Goal: Task Accomplishment & Management: Manage account settings

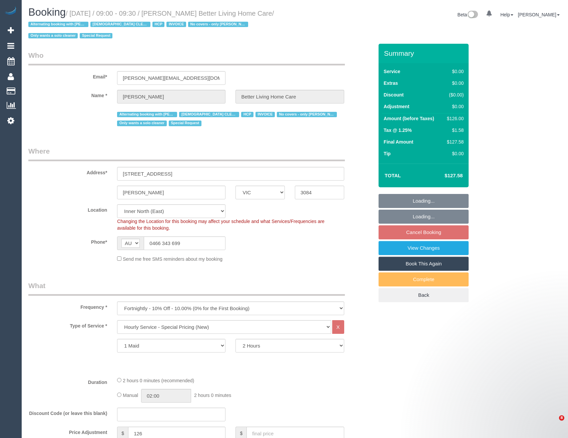
select select "VIC"
select select "120"
select select "number:28"
select select "number:14"
select select "number:19"
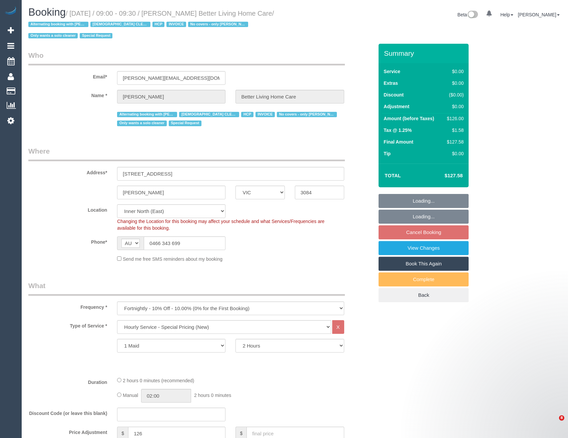
select select "number:25"
select select "number:35"
select select "object:1634"
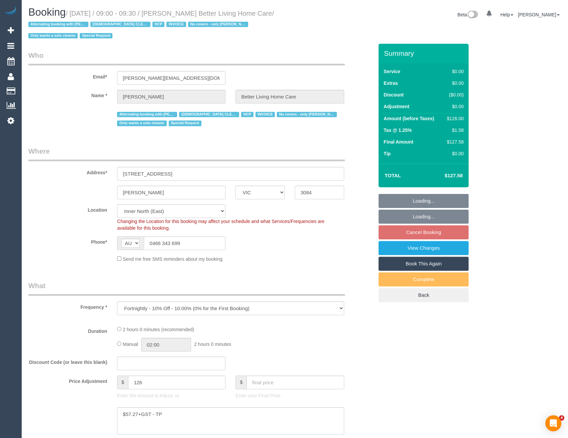
select select "VIC"
select select "object:874"
select select "120"
select select "number:28"
select select "number:14"
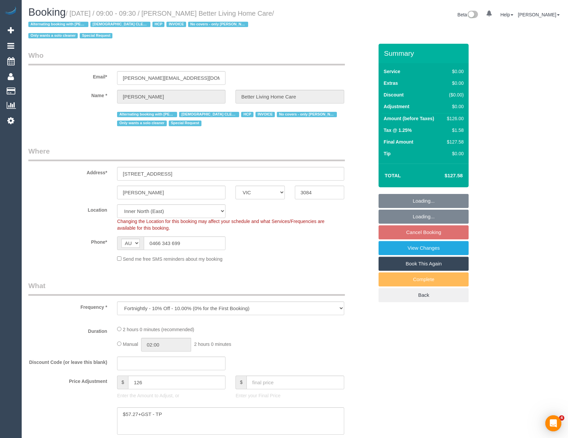
select select "number:19"
select select "number:25"
select select "number:35"
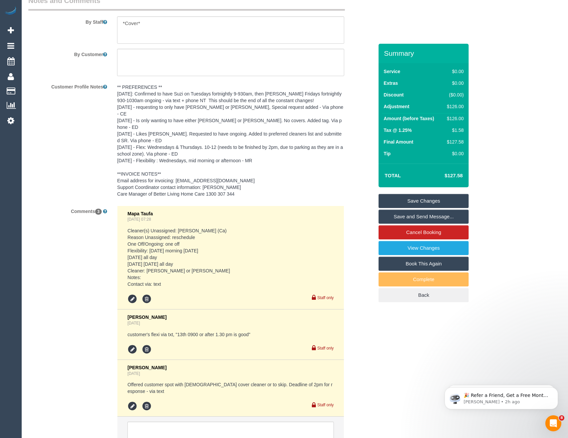
scroll to position [1021, 0]
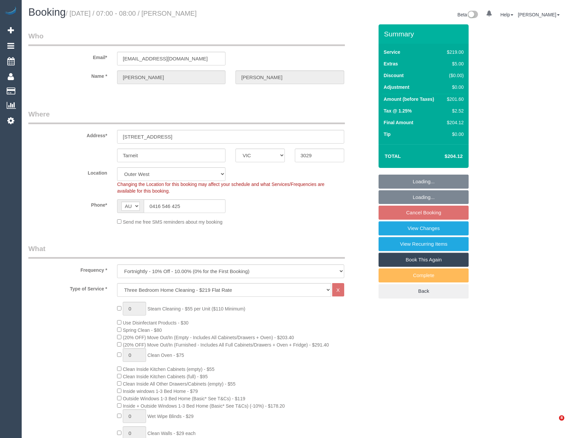
select select "VIC"
select select "number:28"
select select "number:14"
select select "number:18"
select select "number:25"
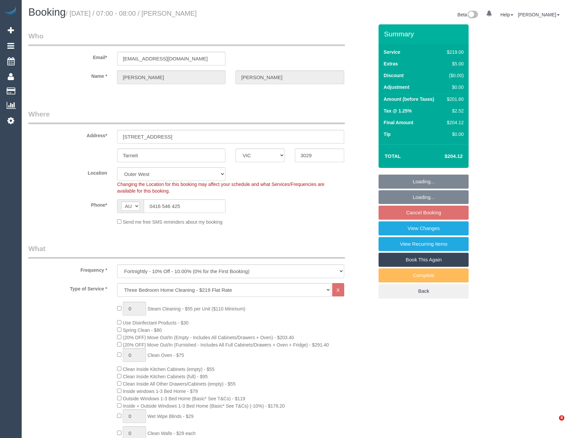
select select "number:34"
select select "number:11"
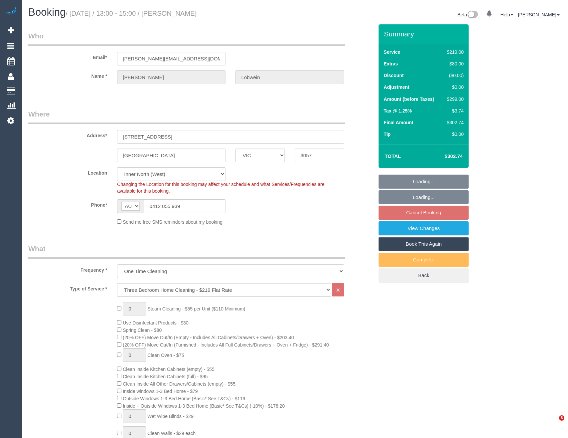
select select "VIC"
select select "string:stripe-pm_1SEM6d2GScqysDRVGPNHIub3"
select select "number:27"
select select "number:14"
select select "number:19"
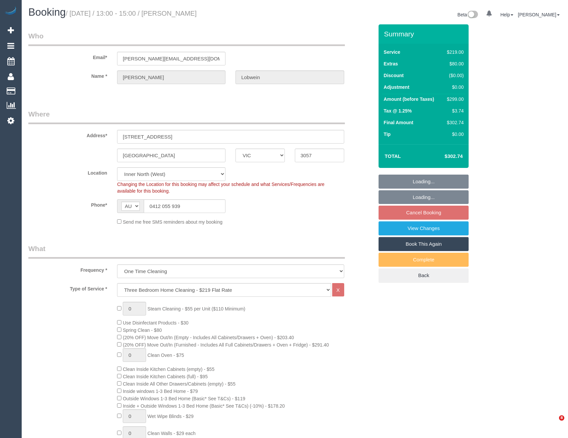
select select "number:24"
select select "number:26"
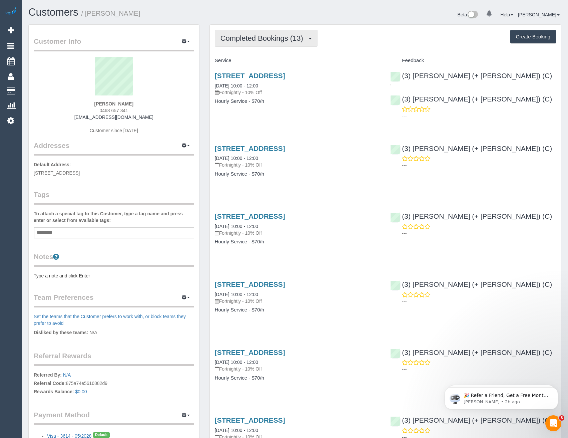
click at [290, 36] on span "Completed Bookings (13)" at bounding box center [263, 38] width 86 height 8
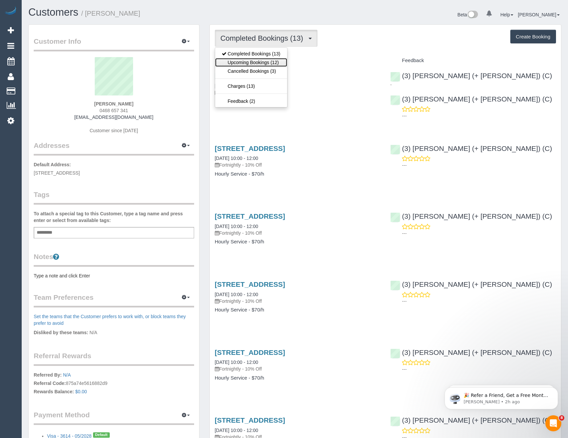
click at [279, 59] on link "Upcoming Bookings (12)" at bounding box center [251, 62] width 72 height 9
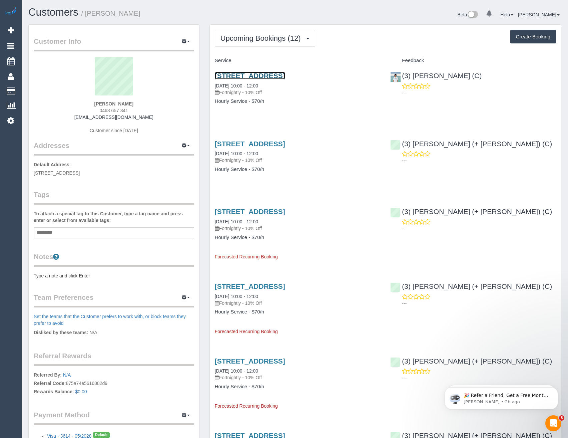
click at [285, 75] on link "628 St Kilda Rd, 22, Melbourne, VIC 3004" at bounding box center [250, 76] width 70 height 8
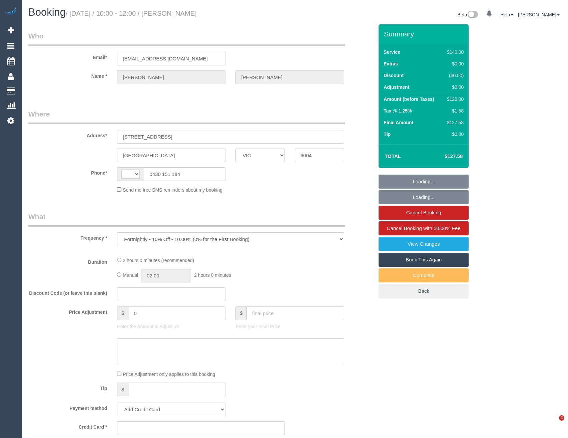
select select "VIC"
select select "string:stripe-pm_1QxNTe2GScqysDRVPf9L6M3Z"
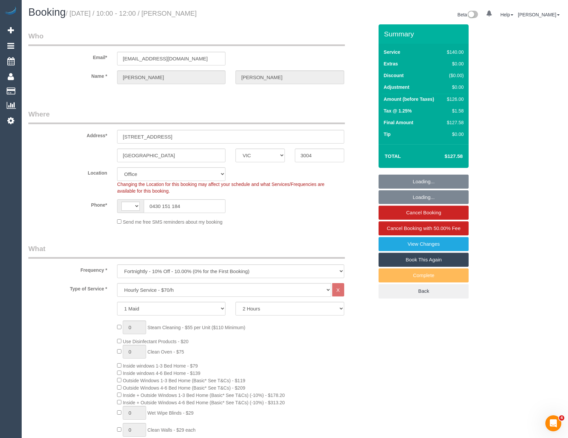
select select "object:671"
select select "string:AU"
select select "number:29"
select select "number:14"
select select "number:20"
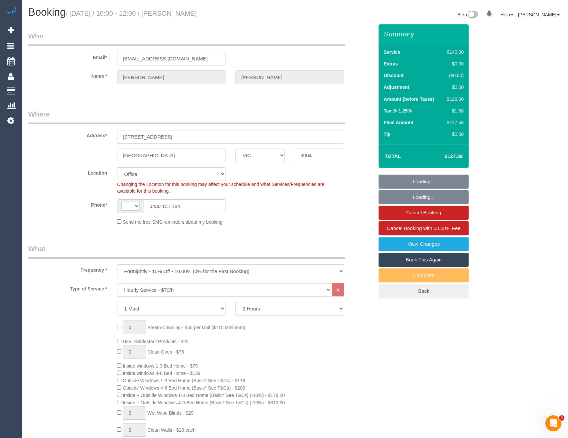
select select "number:24"
select select "number:34"
select select "number:13"
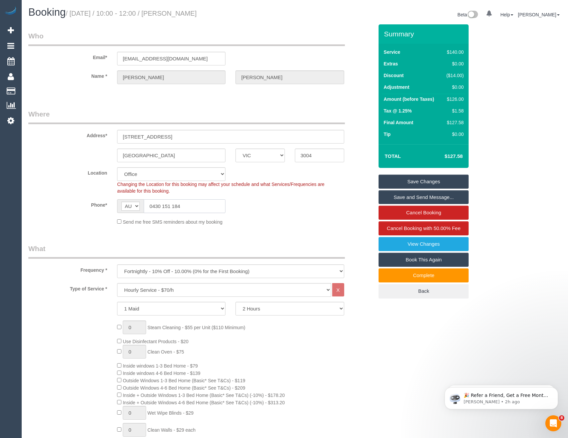
drag, startPoint x: 185, startPoint y: 205, endPoint x: 153, endPoint y: 205, distance: 31.7
click at [153, 205] on input "0430 151 184" at bounding box center [185, 206] width 82 height 14
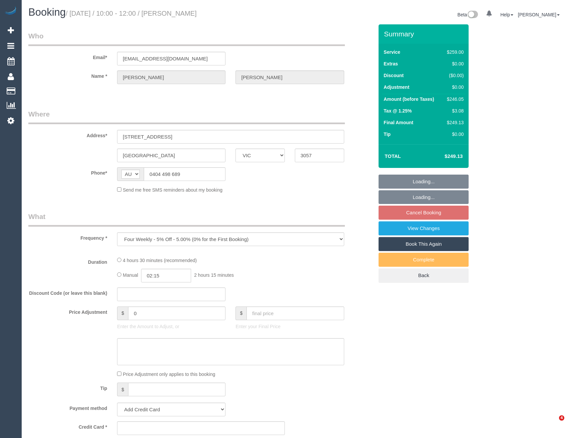
select select "VIC"
select select "string:stripe-pm_1R5cg02GScqysDRVi8TyJiH2"
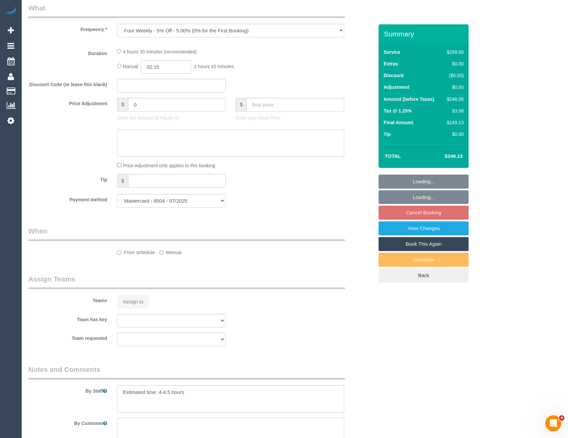
select select "object:529"
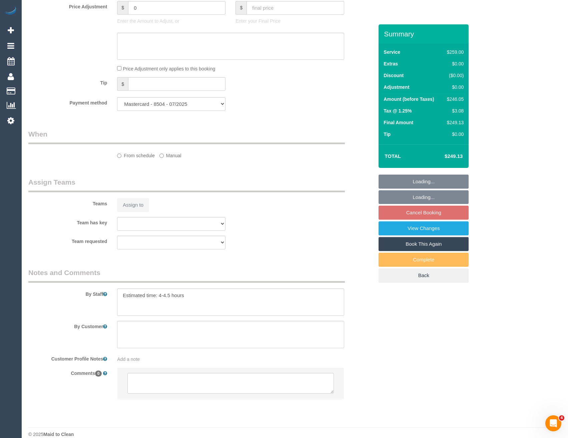
select select "number:27"
select select "number:14"
select select "number:19"
select select "number:22"
select select "number:33"
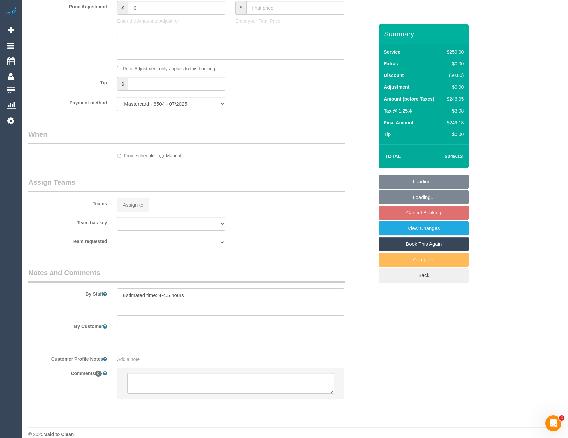
select select "number:26"
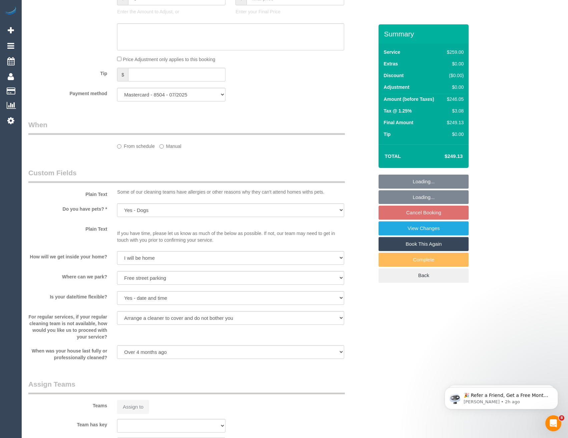
scroll to position [533, 0]
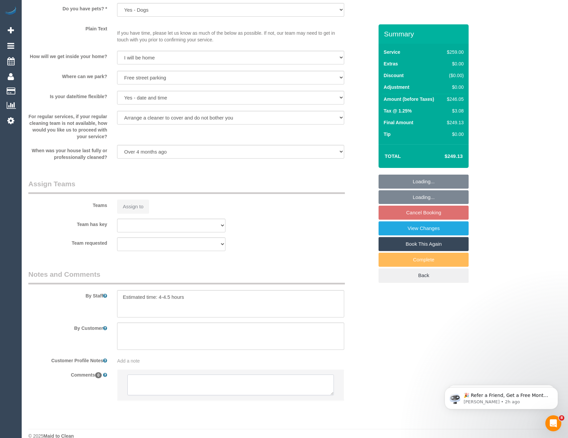
click at [165, 389] on textarea at bounding box center [230, 384] width 206 height 21
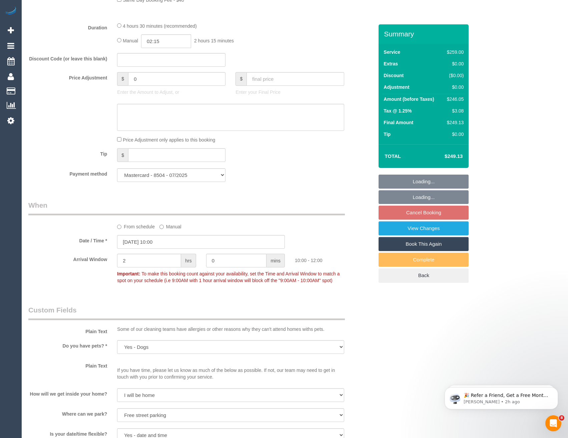
scroll to position [883, 0]
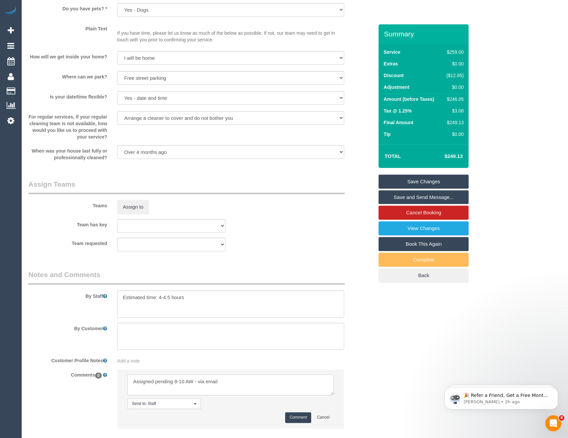
type textarea "Assigned pending 8-10 AW - via email"
click at [293, 416] on button "Comment" at bounding box center [298, 417] width 26 height 10
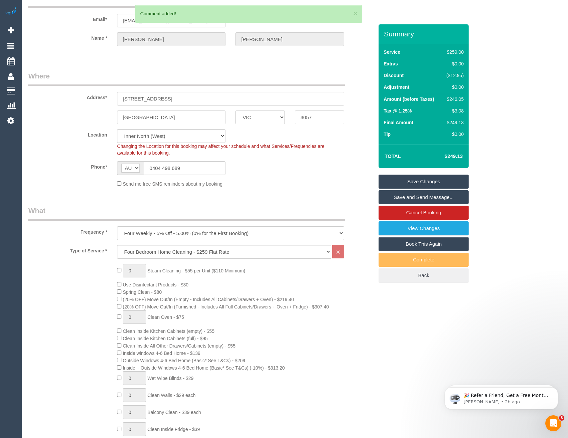
scroll to position [0, 0]
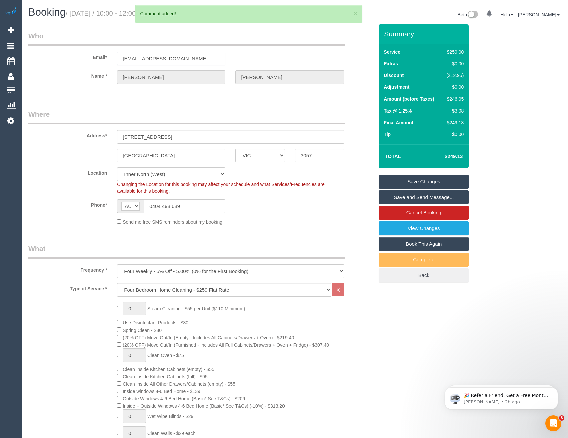
drag, startPoint x: 189, startPoint y: 55, endPoint x: 104, endPoint y: 57, distance: 85.1
click at [104, 57] on div "Email* robbinsec@gmail.com" at bounding box center [200, 48] width 355 height 34
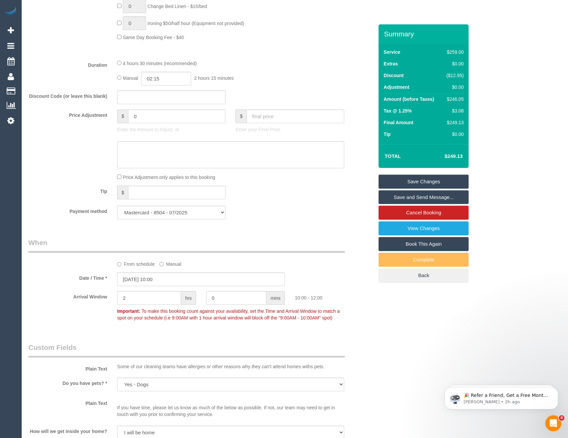
scroll to position [534, 0]
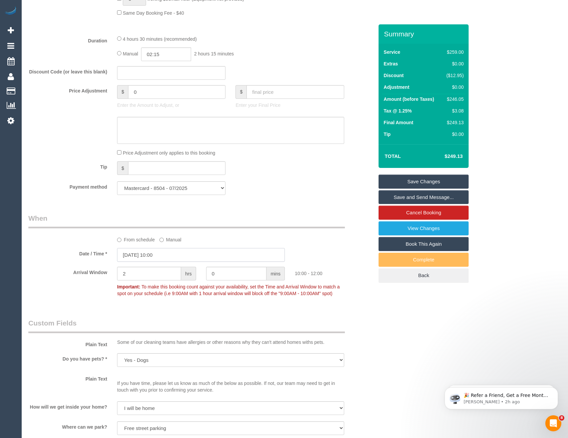
click at [171, 256] on input "[DATE] 10:00" at bounding box center [201, 255] width 168 height 14
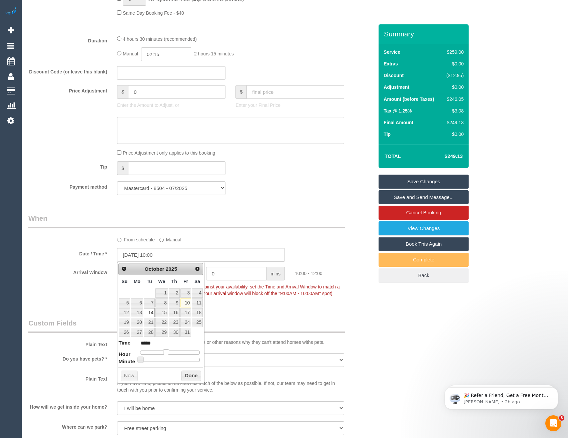
type input "[DATE] 09:00"
type input "*****"
type input "14/10/2025 08:00"
type input "*****"
drag, startPoint x: 167, startPoint y: 352, endPoint x: 163, endPoint y: 352, distance: 4.0
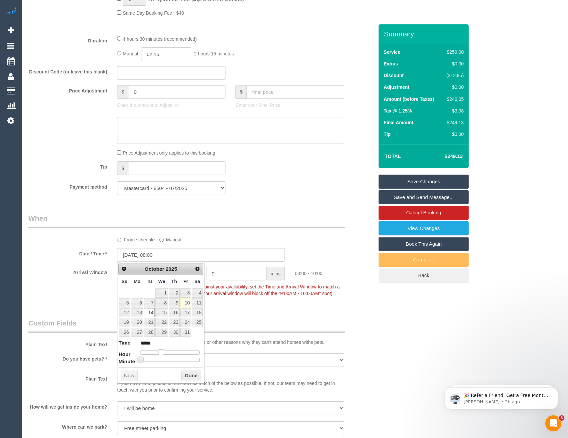
click at [163, 352] on span at bounding box center [161, 352] width 6 height 6
click at [192, 377] on button "Done" at bounding box center [191, 375] width 20 height 11
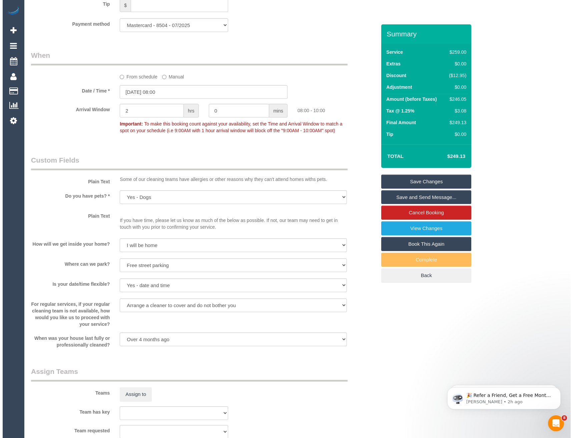
scroll to position [834, 0]
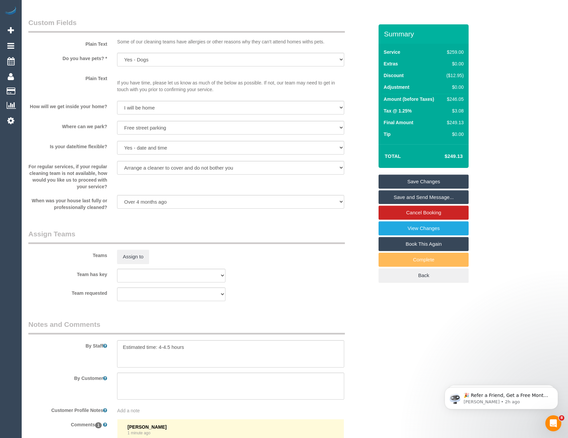
click at [140, 263] on sui-booking-teams "Teams Assign to Team has key (0) Office (0) Raunak Test Account (1) Debbie Brod…" at bounding box center [200, 265] width 345 height 72
click at [140, 258] on button "Assign to" at bounding box center [133, 256] width 32 height 14
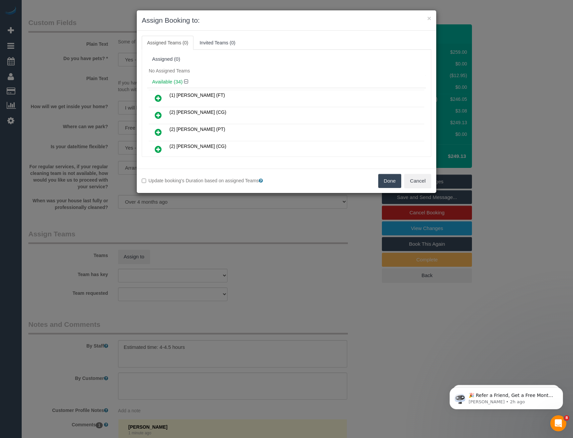
scroll to position [77, 0]
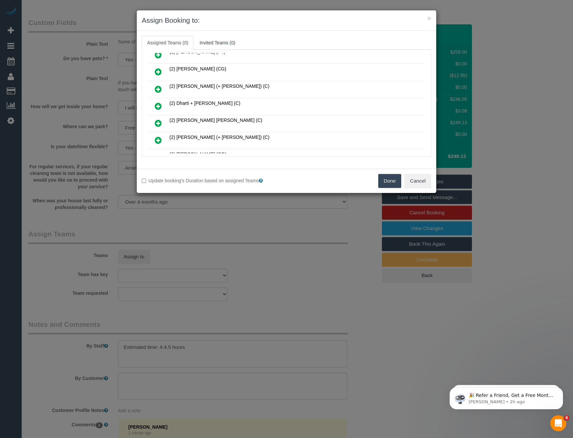
click at [157, 105] on icon at bounding box center [158, 106] width 7 height 8
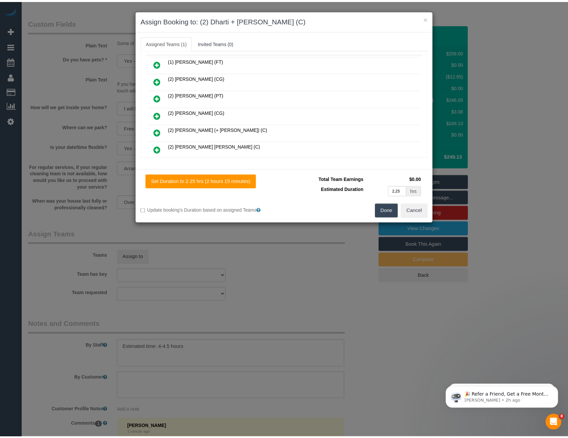
scroll to position [0, 0]
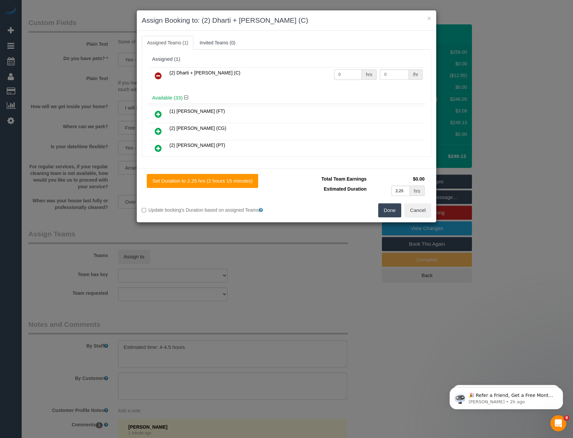
drag, startPoint x: 346, startPoint y: 73, endPoint x: 310, endPoint y: 71, distance: 36.4
click at [312, 72] on tr "(2) Dharti + Kishan (C) 0 hrs 0 /hr" at bounding box center [286, 75] width 275 height 17
type input "1"
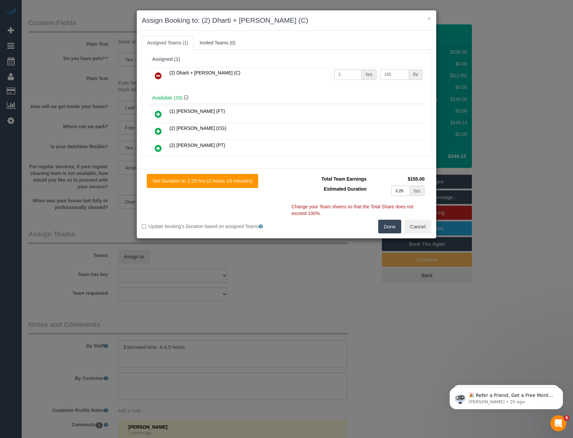
type input "155"
click at [391, 224] on button "Done" at bounding box center [389, 226] width 23 height 14
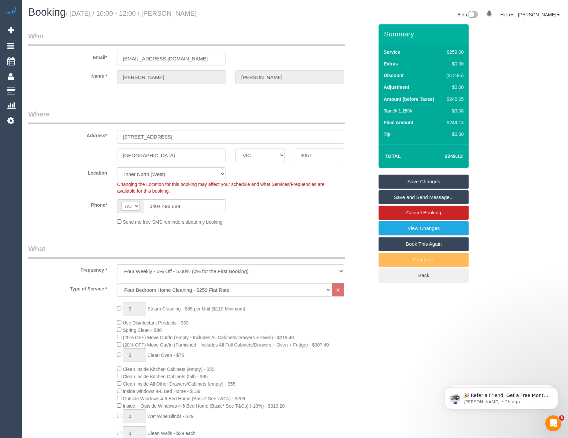
click at [406, 178] on link "Save Changes" at bounding box center [424, 181] width 90 height 14
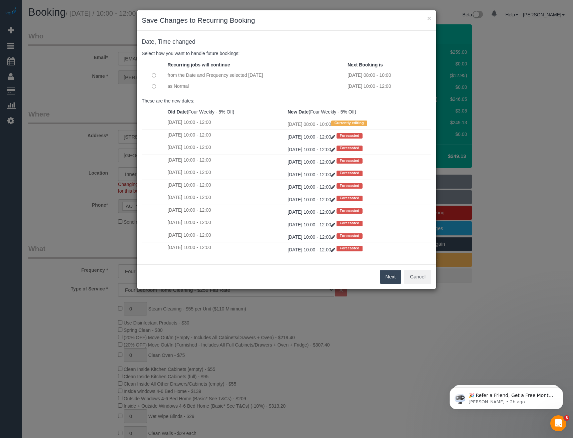
click at [386, 274] on button "Next" at bounding box center [391, 276] width 22 height 14
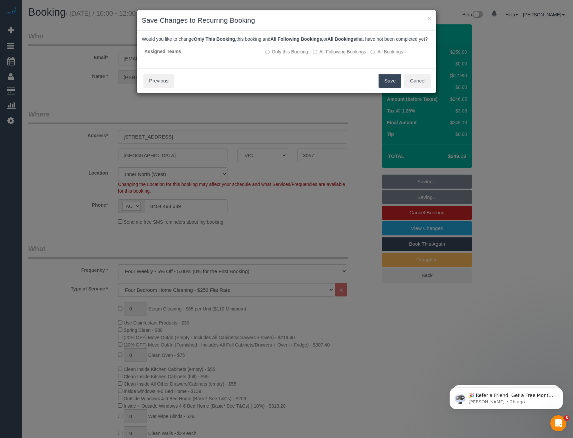
click at [389, 88] on button "Save" at bounding box center [390, 81] width 23 height 14
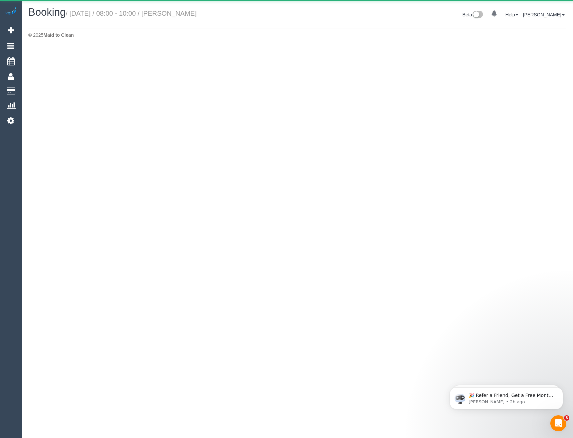
select select "VIC"
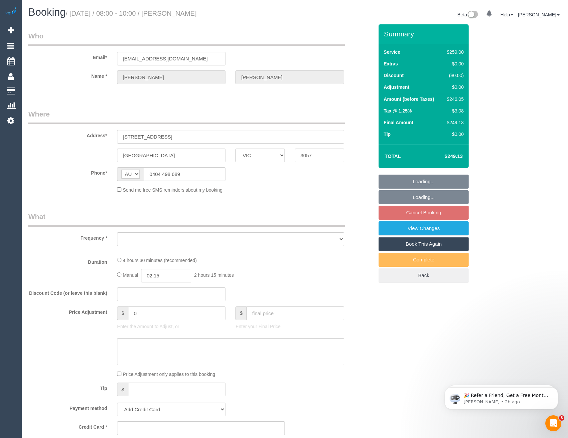
select select "object:6965"
select select "string:stripe-pm_1R5cg02GScqysDRVi8TyJiH2"
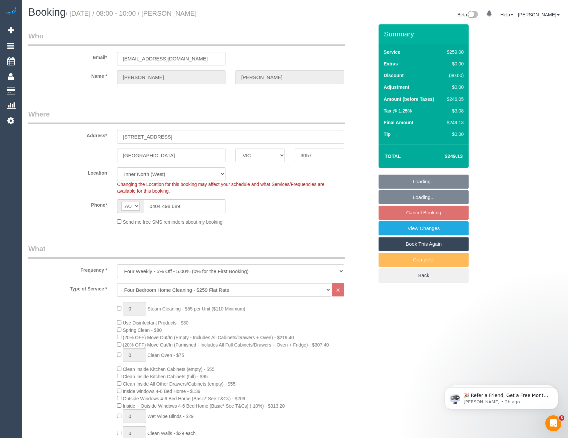
select select "number:27"
select select "number:14"
select select "number:19"
select select "number:22"
select select "number:33"
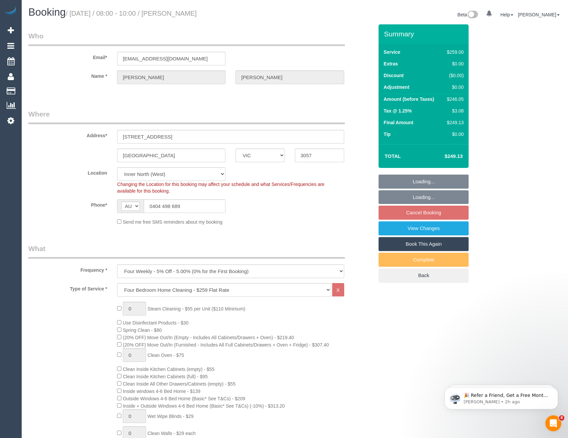
select select "number:26"
select select "object:8038"
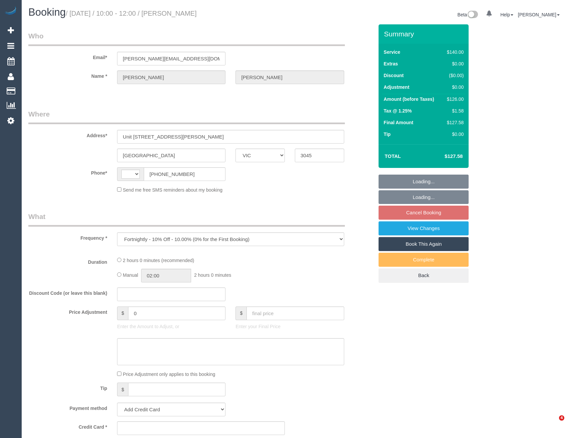
select select "VIC"
select select "string:AU"
select select "string:stripe-pm_1RlNl62GScqysDRVp3C03BVm"
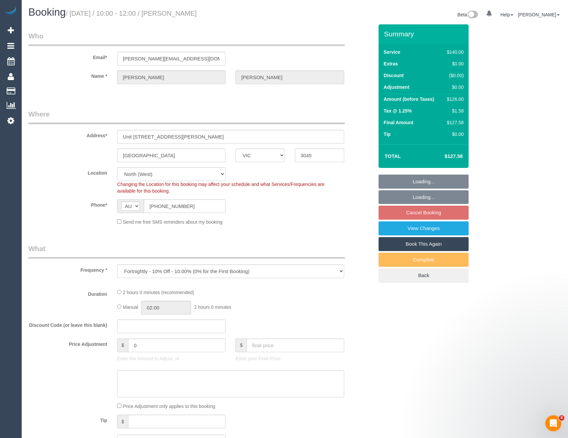
select select "object:714"
select select "number:28"
select select "number:17"
select select "number:21"
select select "number:23"
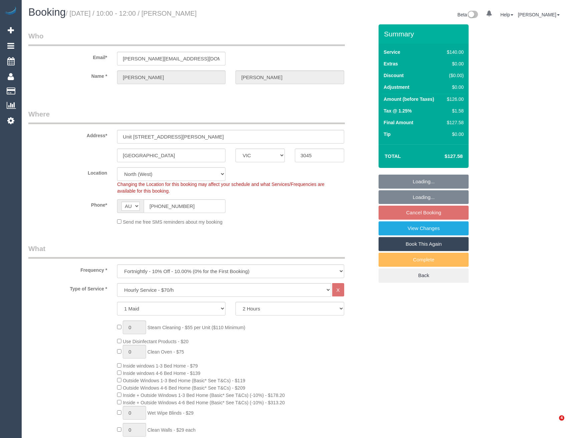
select select "VIC"
select select "number:28"
select select "number:17"
select select "number:21"
select select "number:23"
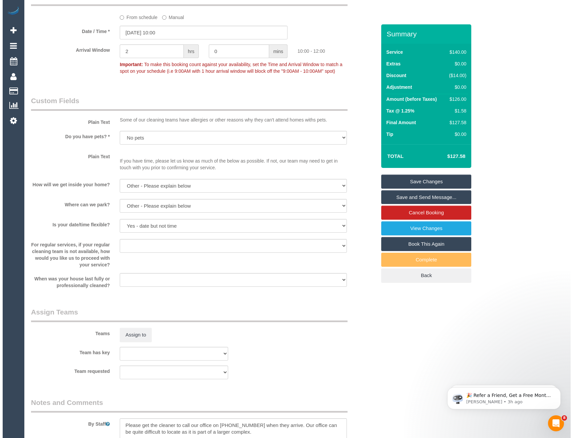
scroll to position [800, 0]
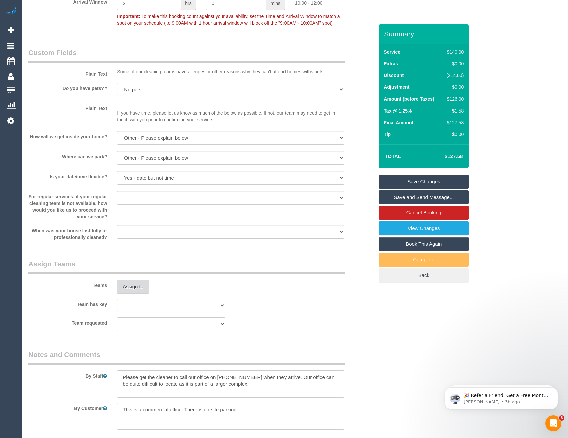
click at [143, 288] on button "Assign to" at bounding box center [133, 286] width 32 height 14
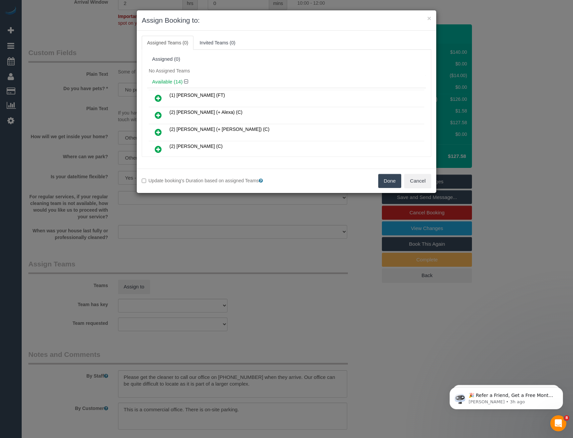
scroll to position [180, 0]
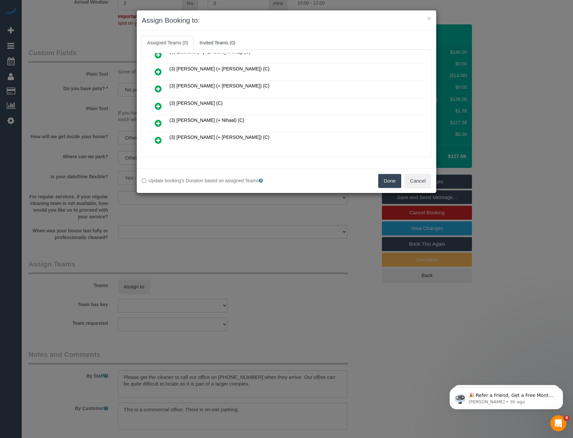
click at [157, 105] on icon at bounding box center [158, 106] width 7 height 8
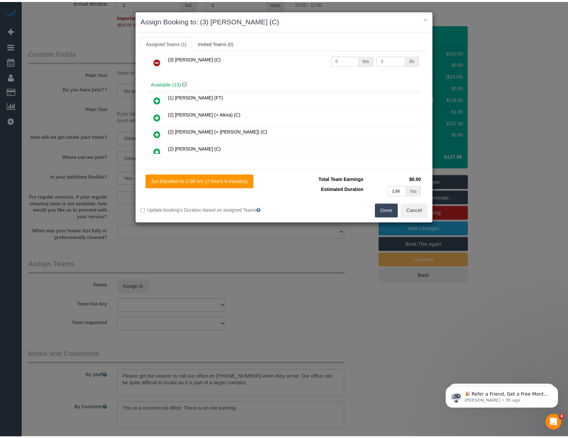
scroll to position [0, 0]
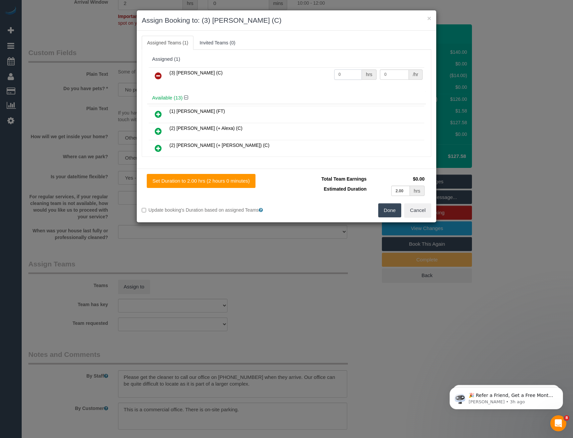
drag, startPoint x: 342, startPoint y: 76, endPoint x: 317, endPoint y: 78, distance: 24.4
click at [317, 78] on tr "(3) Sathmi Kusalya (C) 0 hrs 0 /hr" at bounding box center [286, 75] width 275 height 17
type input "2"
type input "35"
click at [386, 206] on button "Done" at bounding box center [389, 210] width 23 height 14
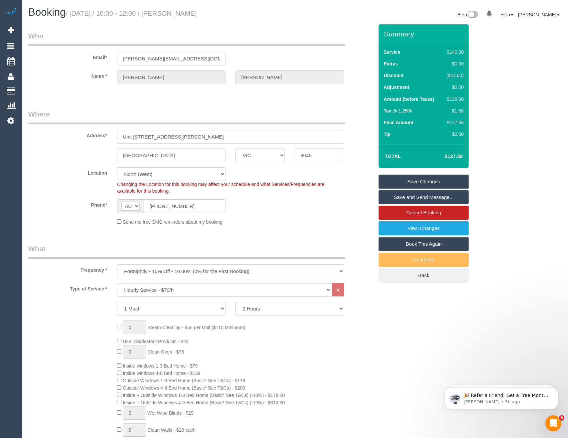
click at [395, 196] on link "Save and Send Message..." at bounding box center [424, 197] width 90 height 14
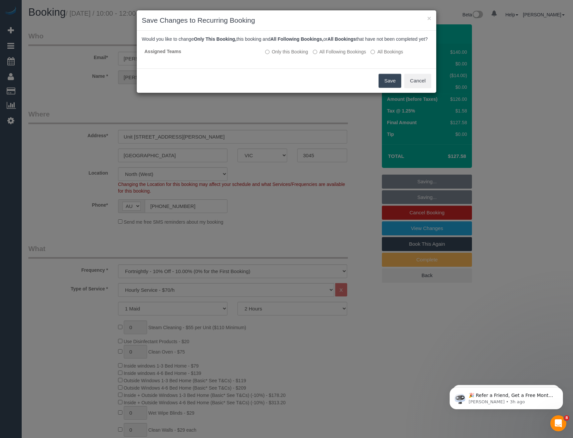
drag, startPoint x: 321, startPoint y: 62, endPoint x: 322, endPoint y: 67, distance: 5.5
click at [321, 58] on td "Only this Booking All Following Bookings All Bookings" at bounding box center [346, 51] width 169 height 12
click at [321, 55] on label "All Following Bookings" at bounding box center [339, 51] width 53 height 7
click at [390, 88] on button "Save" at bounding box center [390, 81] width 23 height 14
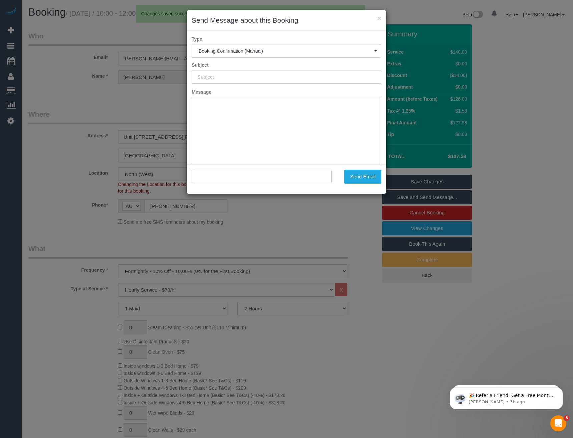
type input "Booking Confirmed"
type input ""Ryan Desouza" <ryan@ecandf.com.au>"
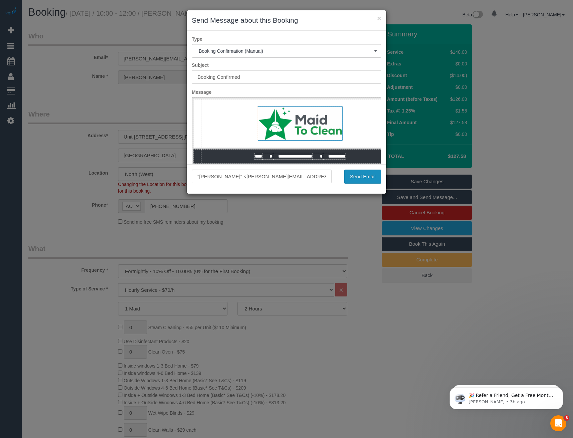
drag, startPoint x: 371, startPoint y: 172, endPoint x: 374, endPoint y: 175, distance: 4.5
click at [371, 172] on button "Send Email" at bounding box center [362, 176] width 37 height 14
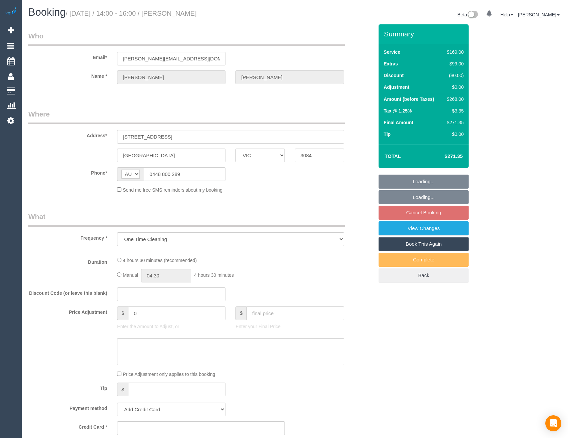
select select "VIC"
select select "number:28"
select select "number:14"
select select "number:19"
select select "number:22"
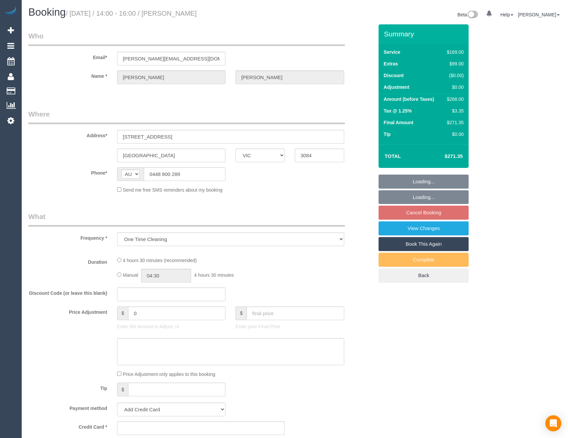
select select "number:26"
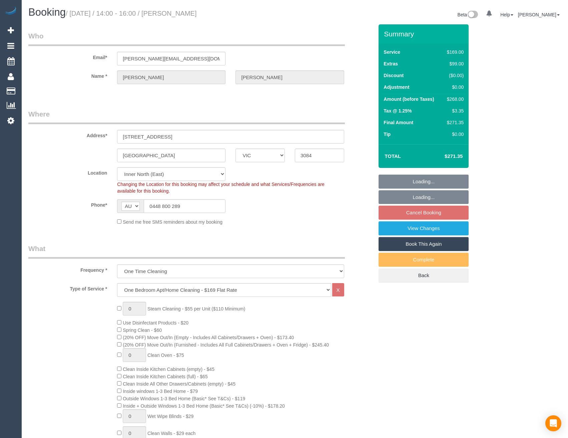
select select "string:stripe-pm_1SFBoo2GScqysDRV3MS3BSJ4"
select select "object:1532"
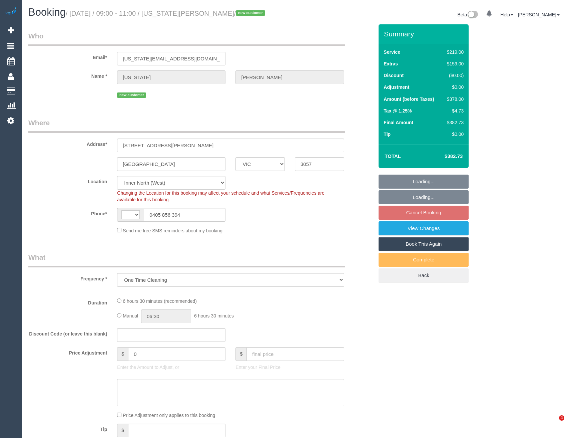
select select "VIC"
select select "object:393"
select select "string:AU"
select select "string:stripe-pm_1SDCtr2GScqysDRVpYxOvazq"
select select "number:27"
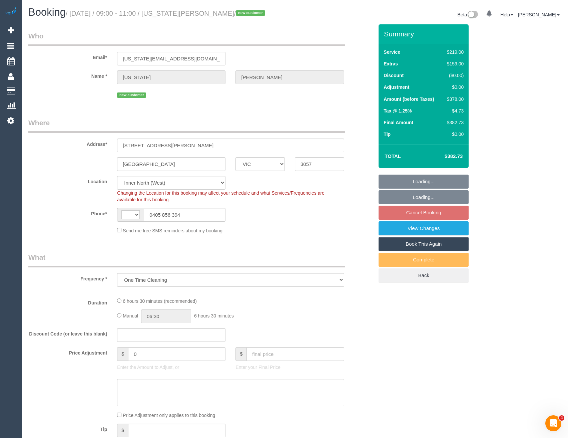
select select "number:15"
select select "number:19"
select select "number:22"
select select "number:12"
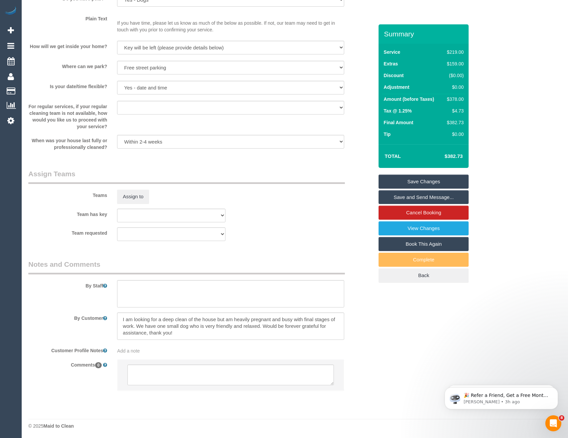
scroll to position [904, 0]
click at [175, 374] on textarea at bounding box center [230, 373] width 206 height 21
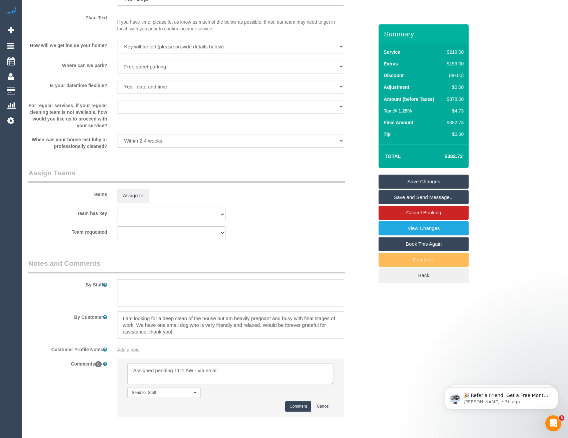
type textarea "Assigned pending 11-1 AW - via email"
click at [291, 404] on button "Comment" at bounding box center [298, 406] width 26 height 10
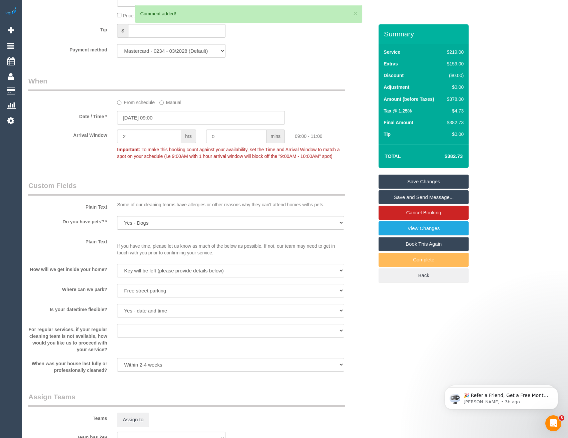
scroll to position [637, 0]
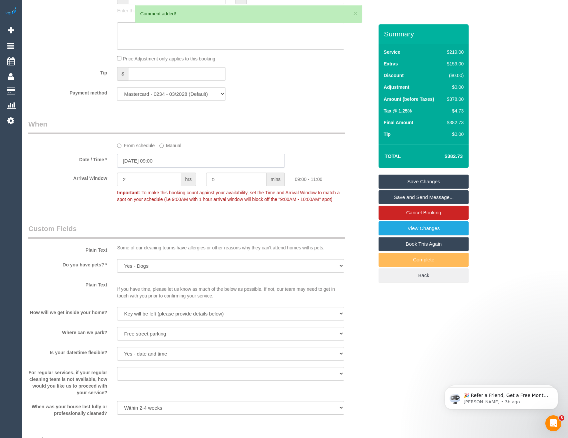
click at [156, 161] on input "[DATE] 09:00" at bounding box center [201, 161] width 168 height 14
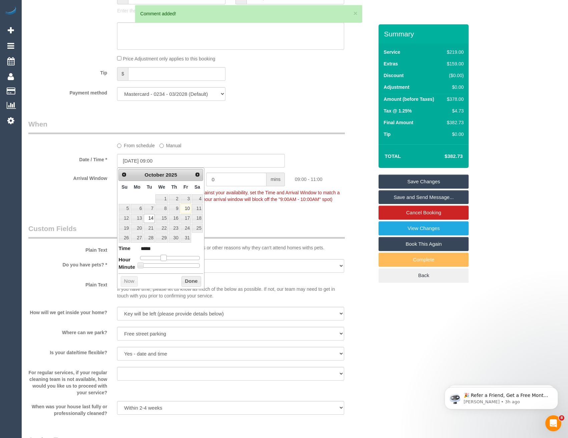
type input "[DATE] 10:00"
type input "*****"
type input "[DATE] 11:00"
type input "*****"
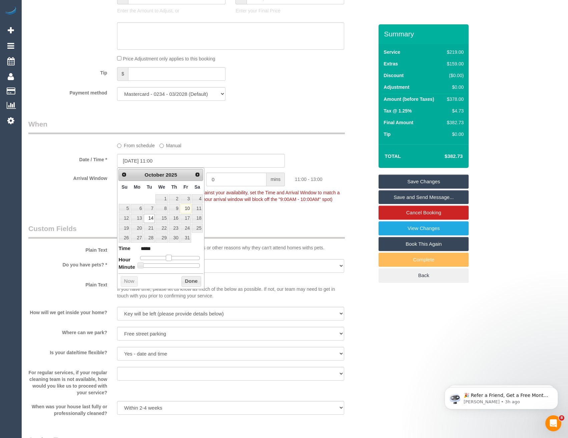
drag, startPoint x: 164, startPoint y: 257, endPoint x: 169, endPoint y: 257, distance: 5.4
click at [169, 257] on span at bounding box center [169, 257] width 6 height 6
click at [187, 280] on button "Done" at bounding box center [191, 281] width 20 height 11
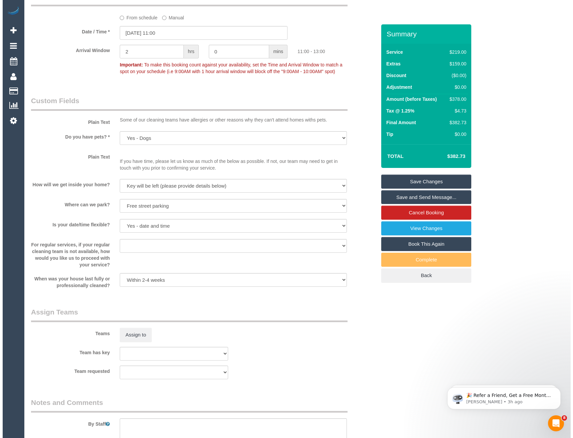
scroll to position [834, 0]
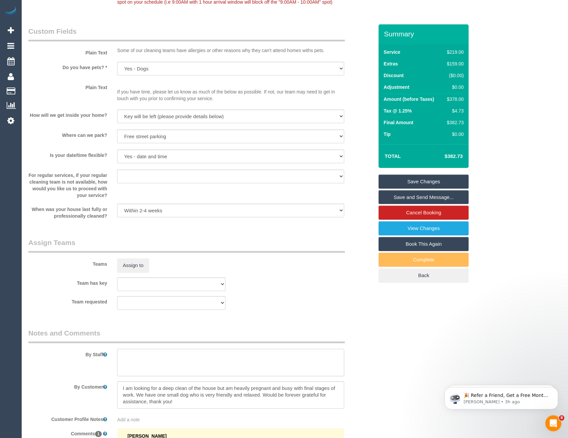
click at [141, 367] on textarea at bounding box center [230, 362] width 227 height 27
type textarea "Est 5 - 7 hours"
click at [134, 261] on button "Assign to" at bounding box center [133, 265] width 32 height 14
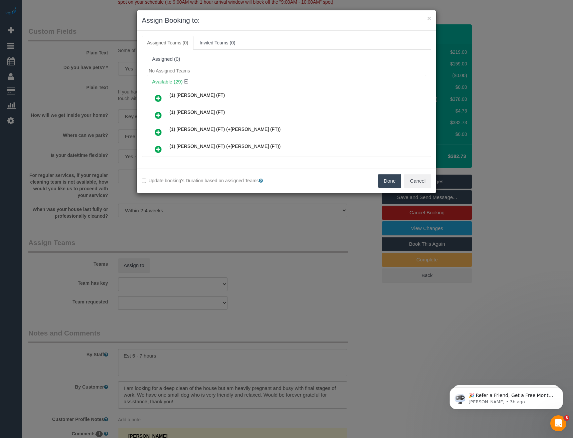
scroll to position [248, 0]
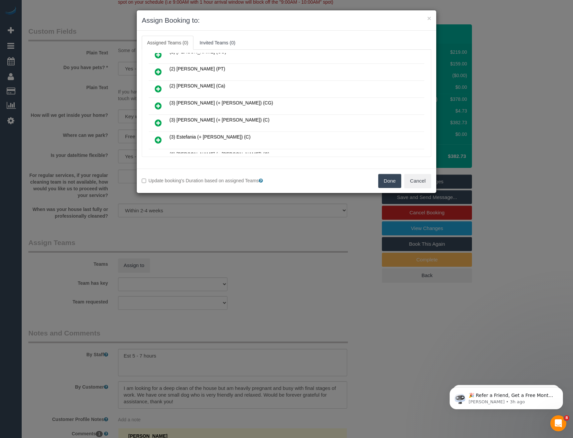
click at [157, 104] on icon at bounding box center [158, 106] width 7 height 8
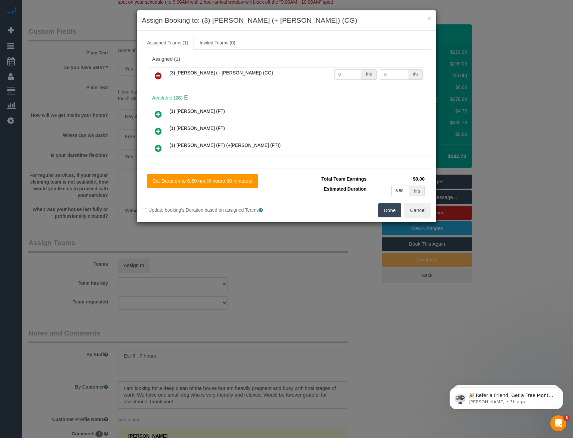
scroll to position [435, 0]
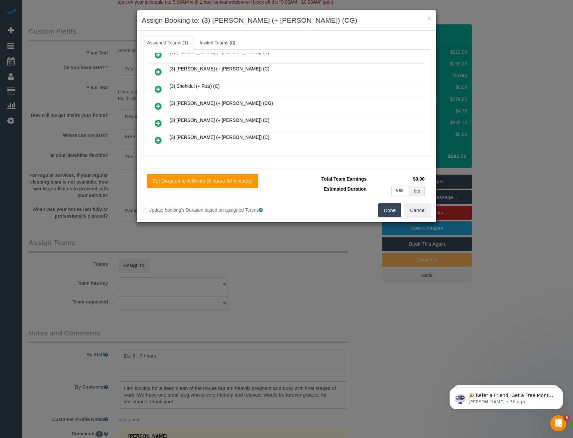
click at [157, 105] on icon at bounding box center [158, 106] width 7 height 8
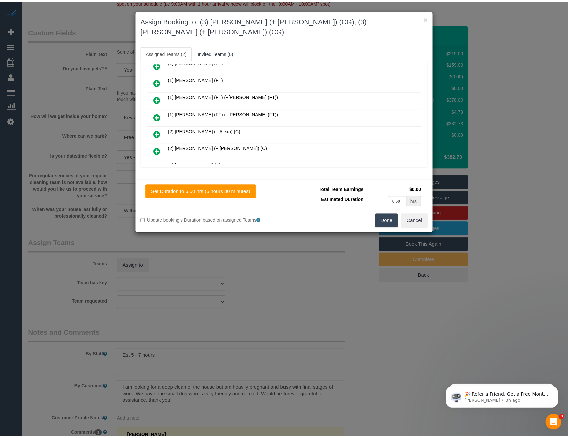
scroll to position [0, 0]
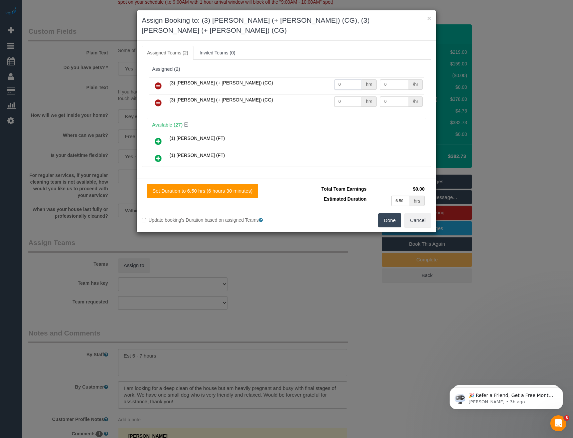
drag, startPoint x: 350, startPoint y: 76, endPoint x: 293, endPoint y: 58, distance: 59.2
click at [302, 77] on tr "(3) Amninder (+ Sohail) (CG) 0 hrs 0 /hr" at bounding box center [286, 85] width 275 height 17
type input "1"
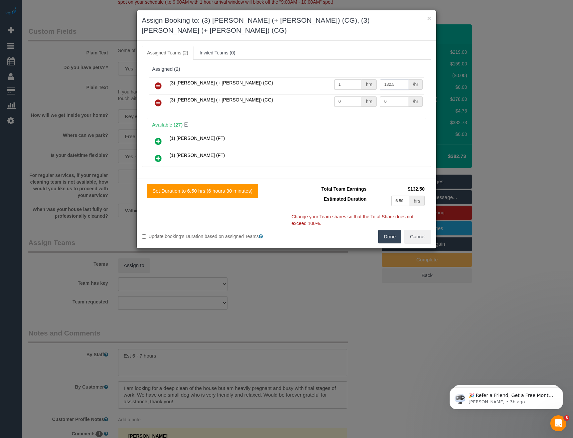
type input "132.5"
drag, startPoint x: 340, startPoint y: 90, endPoint x: 312, endPoint y: 86, distance: 28.3
click at [321, 94] on tr "(3) Sohail (+ Amninder) (CG) 0 hrs 0 /hr" at bounding box center [286, 102] width 275 height 17
type input "1"
type input "132.5"
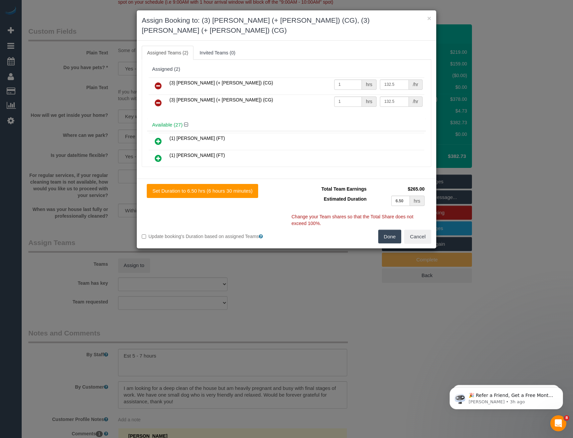
click at [396, 231] on button "Done" at bounding box center [389, 236] width 23 height 14
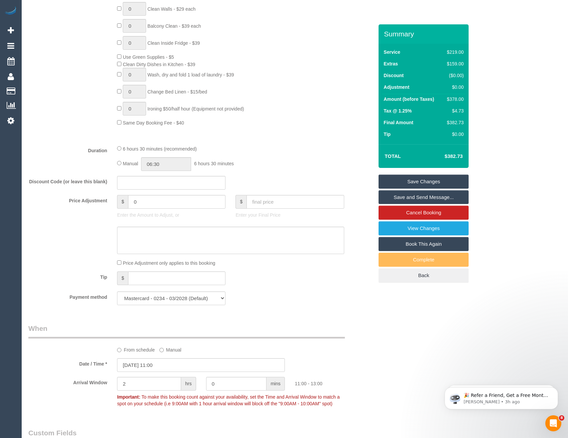
scroll to position [353, 0]
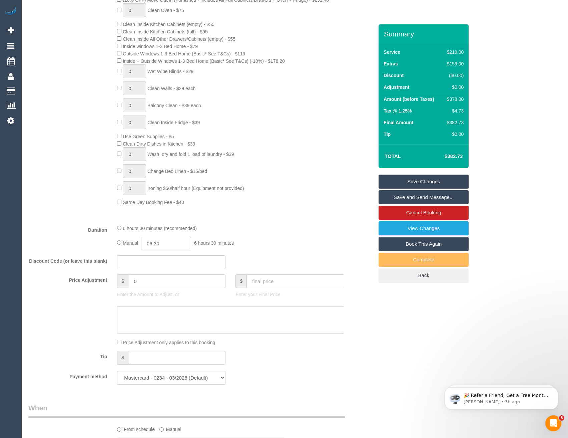
click at [169, 242] on input "06:30" at bounding box center [166, 243] width 50 height 14
type input "03:30"
click at [164, 266] on li "03:30" at bounding box center [159, 264] width 30 height 9
click at [248, 228] on div "6 hours 30 minutes (recommended)" at bounding box center [230, 227] width 227 height 7
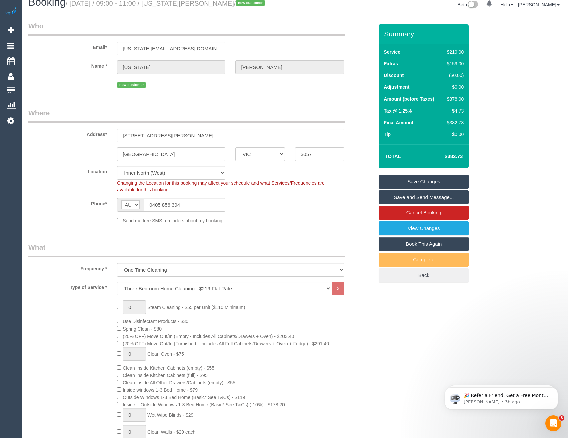
scroll to position [0, 0]
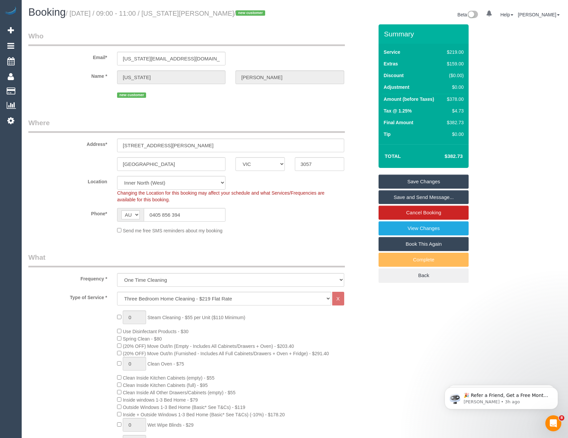
click at [399, 181] on link "Save Changes" at bounding box center [424, 181] width 90 height 14
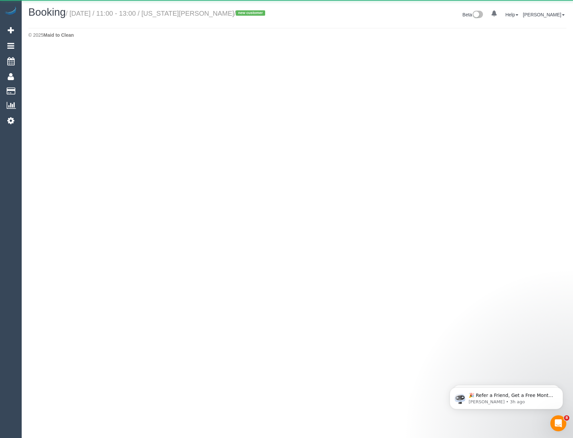
select select "VIC"
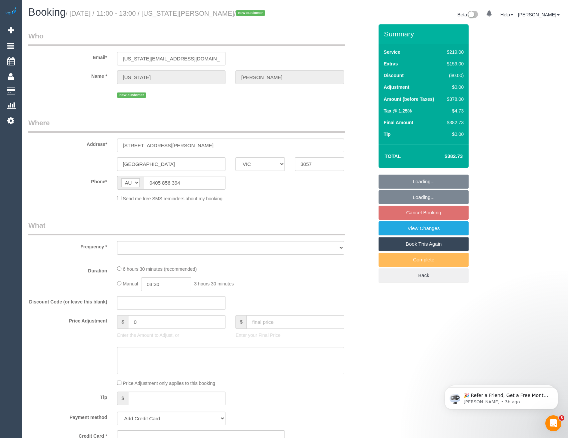
select select "object:6873"
select select "string:stripe-pm_1SDCtr2GScqysDRVpYxOvazq"
select select "number:27"
select select "number:15"
select select "number:19"
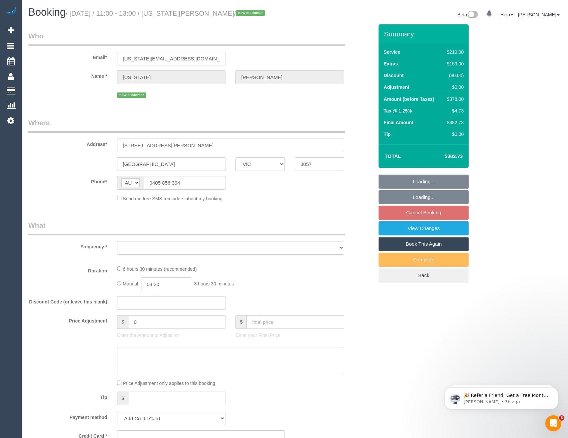
select select "number:22"
select select "number:12"
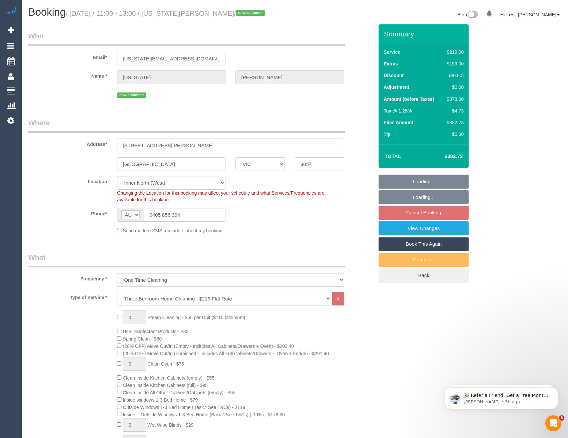
select select "object:7140"
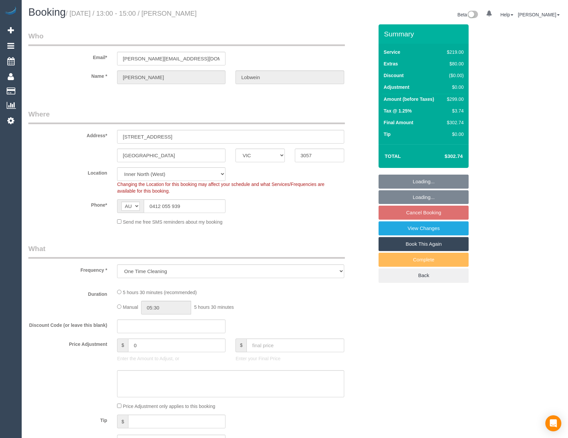
select select "VIC"
select select "string:stripe-pm_1SEM6d2GScqysDRVGPNHIub3"
select select "number:27"
select select "number:14"
select select "number:19"
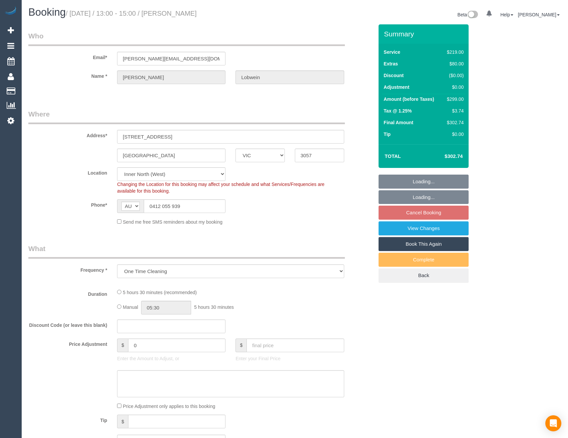
select select "number:24"
select select "number:26"
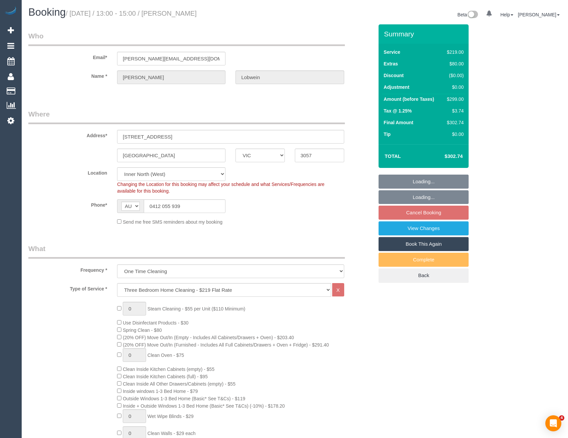
select select "object:777"
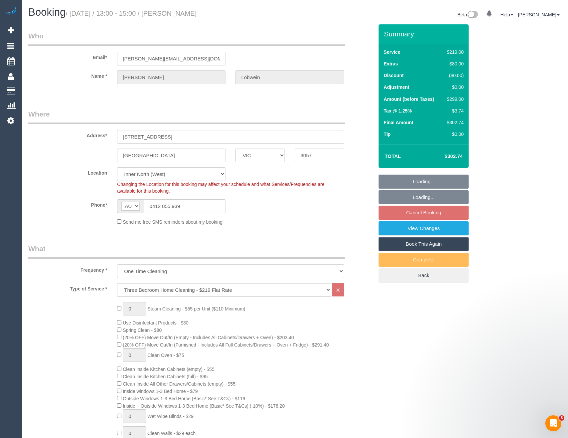
drag, startPoint x: 189, startPoint y: 60, endPoint x: 143, endPoint y: 64, distance: 46.2
click at [117, 58] on div "wendy.lobwein@gmail.com" at bounding box center [171, 59] width 118 height 14
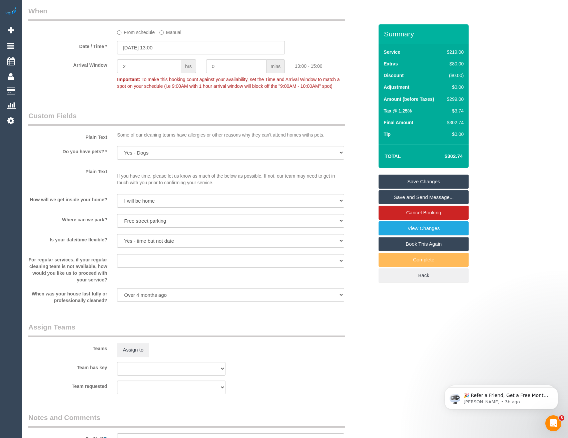
scroll to position [894, 0]
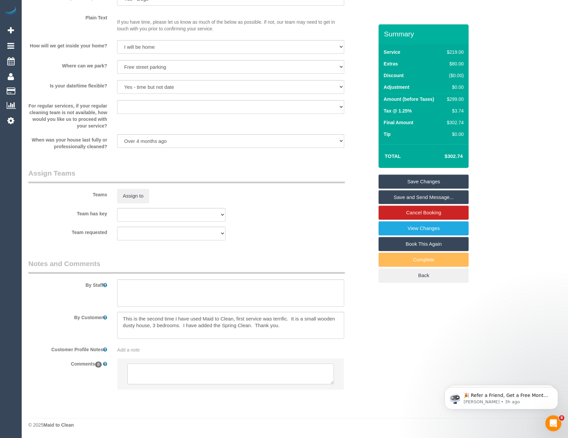
click at [194, 375] on textarea at bounding box center [230, 373] width 206 height 21
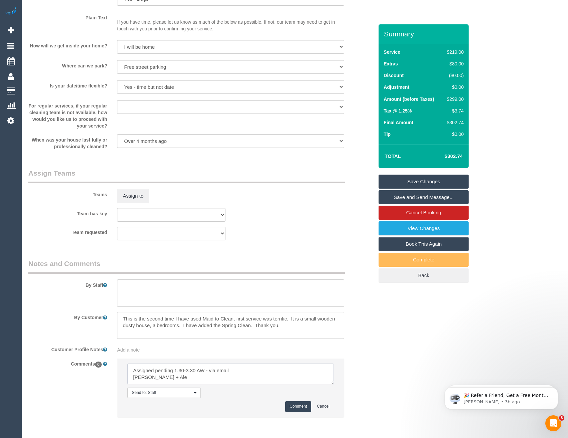
click at [196, 375] on textarea at bounding box center [230, 373] width 206 height 21
type textarea "Assigned pending 1.30-3.30 AW - via email Alejandro + Alexa agreed to work late…"
click at [302, 408] on button "Comment" at bounding box center [298, 406] width 26 height 10
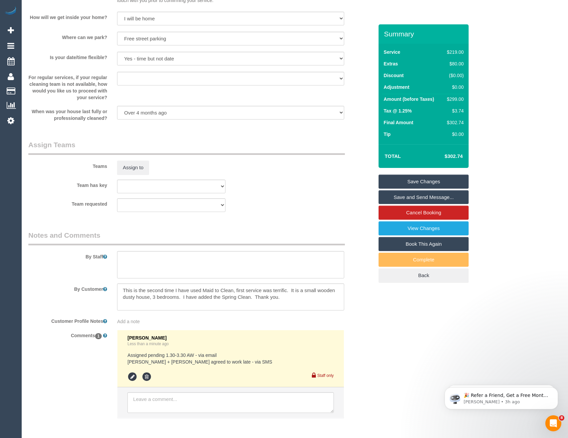
scroll to position [934, 0]
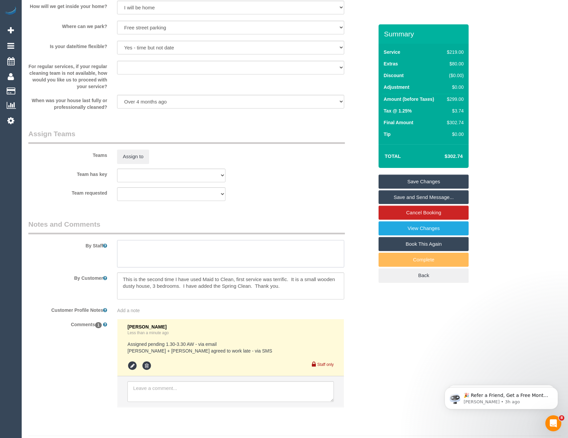
click at [138, 249] on textarea at bounding box center [230, 253] width 227 height 27
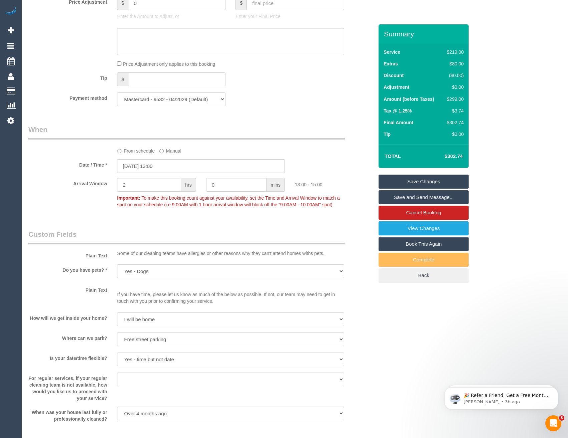
scroll to position [600, 0]
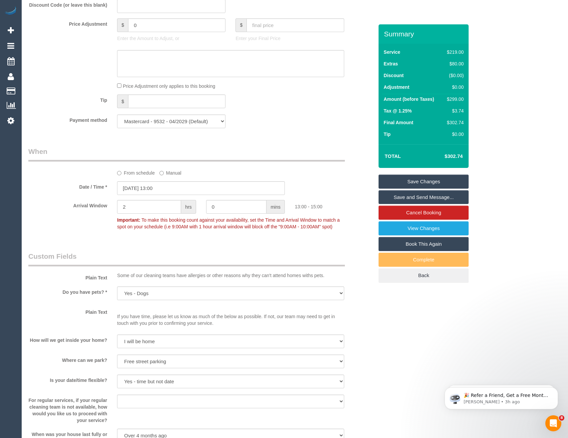
type textarea "Est 4.5 - 5.5 hours"
click at [164, 188] on input "14/10/2025 13:00" at bounding box center [201, 188] width 168 height 14
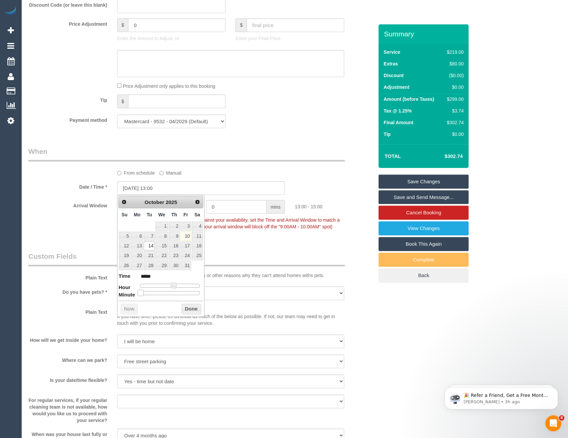
type input "14/10/2025 13:05"
type input "*****"
type input "14/10/2025 13:10"
type input "*****"
type input "14/10/2025 13:15"
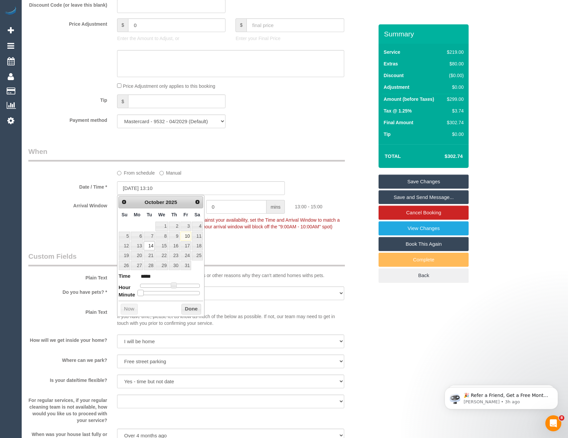
type input "*****"
type input "14/10/2025 13:20"
type input "*****"
type input "14/10/2025 13:25"
type input "*****"
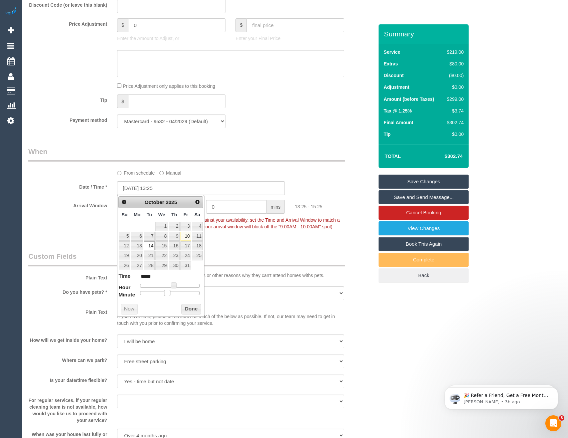
type input "14/10/2025 13:30"
type input "*****"
drag, startPoint x: 141, startPoint y: 293, endPoint x: 174, endPoint y: 293, distance: 32.4
click at [174, 293] on span at bounding box center [173, 292] width 6 height 6
click at [191, 307] on button "Done" at bounding box center [191, 309] width 20 height 11
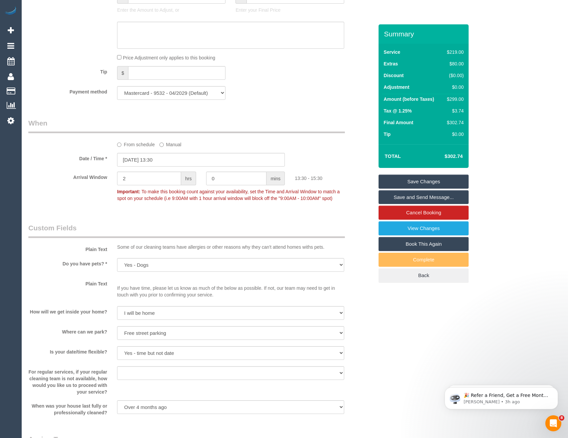
scroll to position [934, 0]
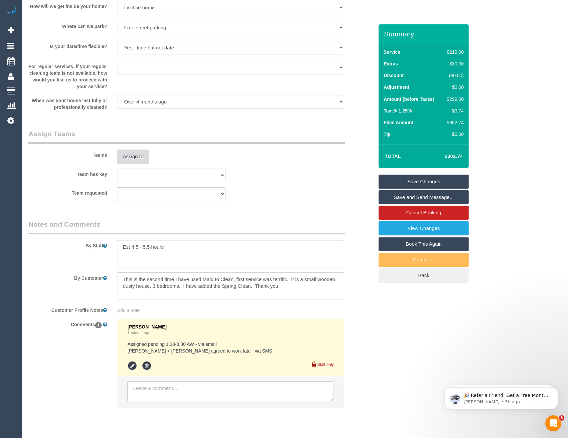
click at [127, 158] on button "Assign to" at bounding box center [133, 156] width 32 height 14
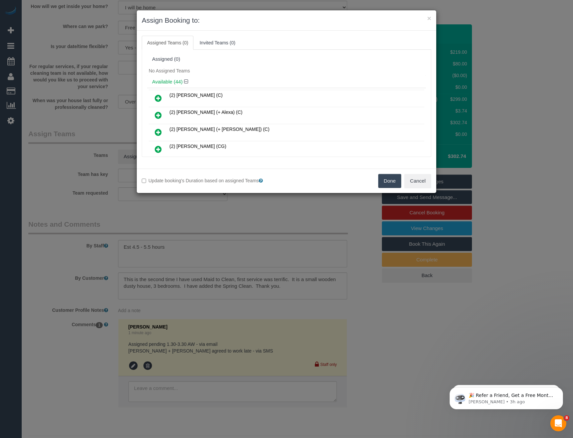
click at [161, 130] on icon at bounding box center [158, 132] width 7 height 8
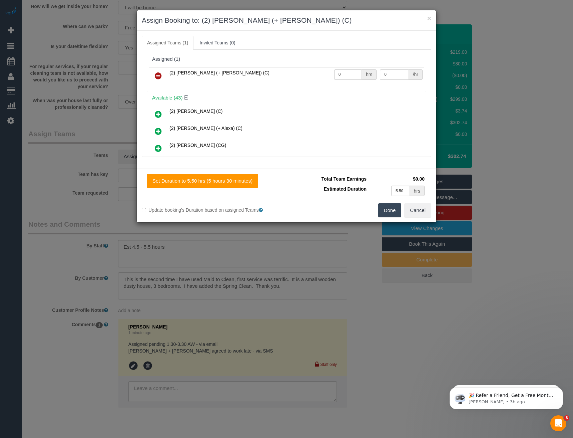
click at [157, 129] on icon at bounding box center [158, 131] width 7 height 8
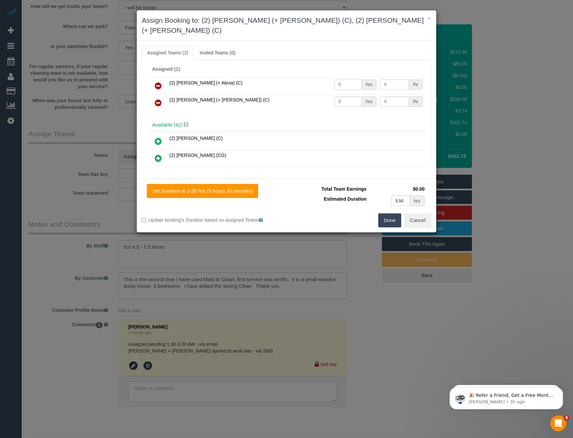
drag, startPoint x: 347, startPoint y: 71, endPoint x: 319, endPoint y: 74, distance: 28.5
click at [320, 77] on tr "(2) Alejandro (+ Alexa) (C) 0 hrs 0 /hr" at bounding box center [286, 85] width 275 height 17
type input "1"
type input "95"
drag, startPoint x: 351, startPoint y: 90, endPoint x: 315, endPoint y: 93, distance: 36.1
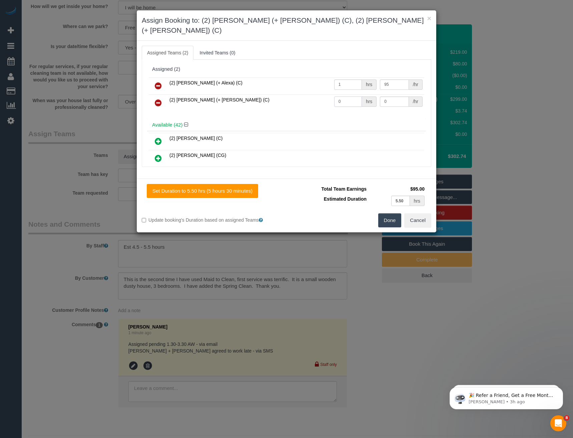
click at [315, 94] on tr "(2) Alexa (+ Alejandro) (C) 0 hrs 0 /hr" at bounding box center [286, 102] width 275 height 17
type input "1"
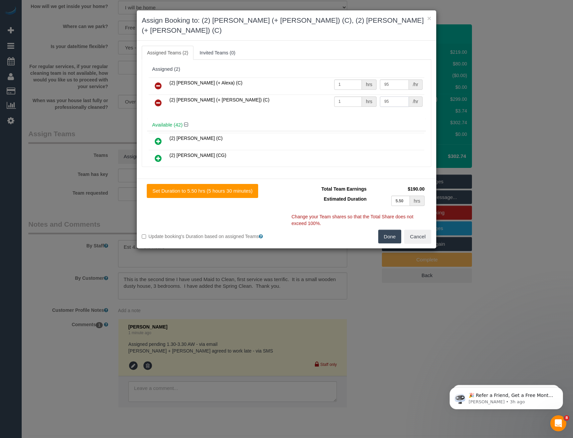
type input "95"
click at [396, 229] on button "Done" at bounding box center [389, 236] width 23 height 14
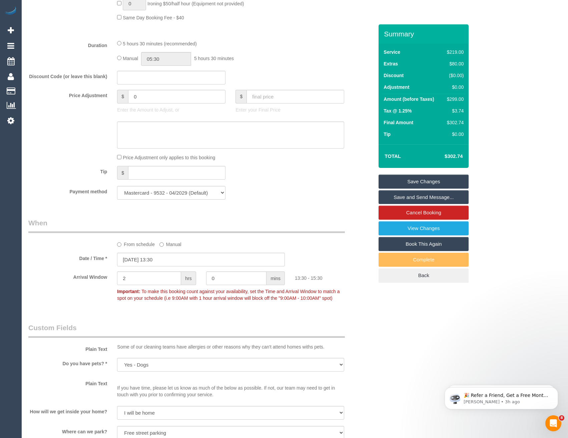
scroll to position [518, 0]
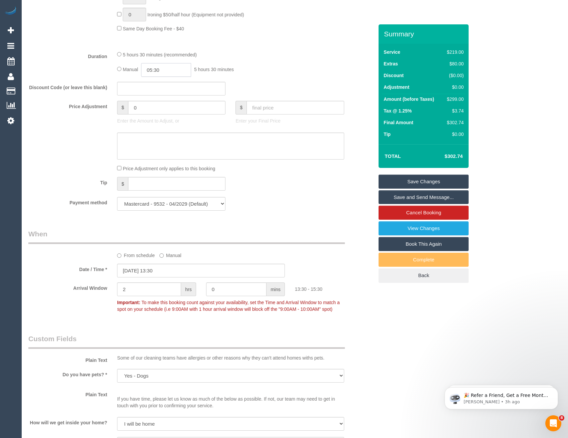
click at [172, 70] on input "05:30" at bounding box center [166, 70] width 50 height 14
click at [161, 92] on li "02:30" at bounding box center [159, 91] width 30 height 9
click at [172, 70] on input "02:30" at bounding box center [166, 70] width 50 height 14
type input "02:45"
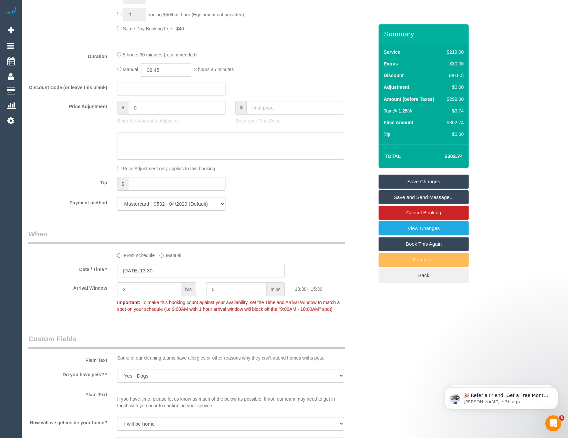
click at [227, 61] on div "5 hours 30 minutes (recommended) Manual 02:45 2 hours 45 minutes" at bounding box center [230, 64] width 237 height 26
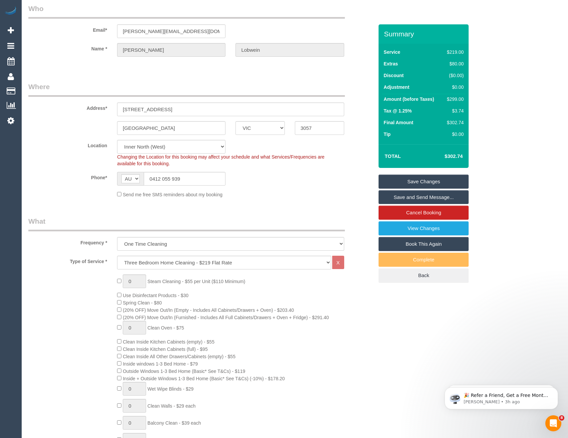
scroll to position [0, 0]
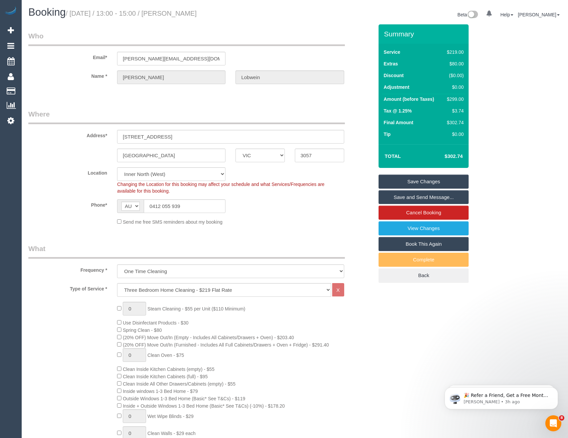
click at [399, 186] on link "Save Changes" at bounding box center [424, 181] width 90 height 14
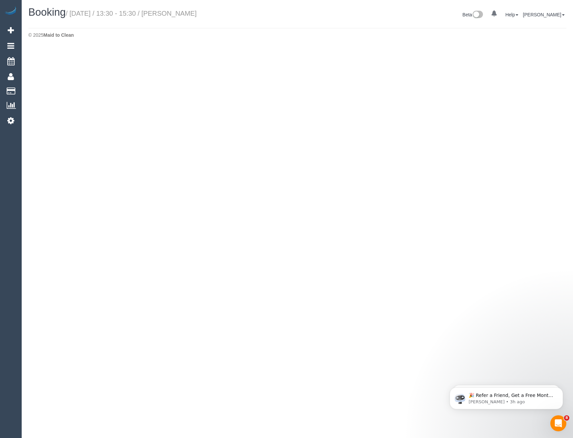
select select "VIC"
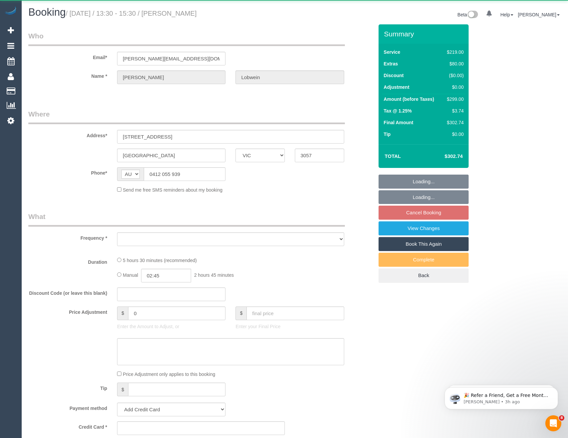
select select "object:6757"
select select "string:stripe-pm_1SEM6d2GScqysDRVGPNHIub3"
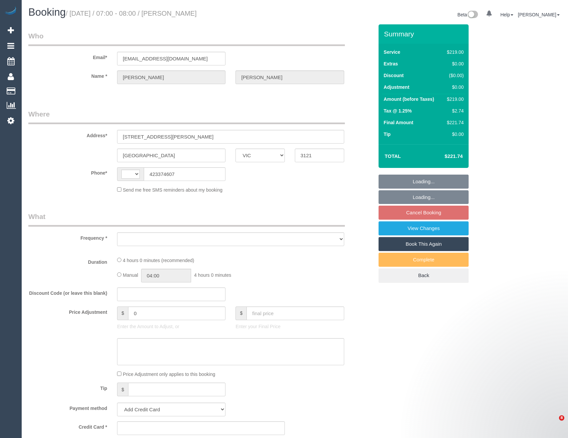
select select "VIC"
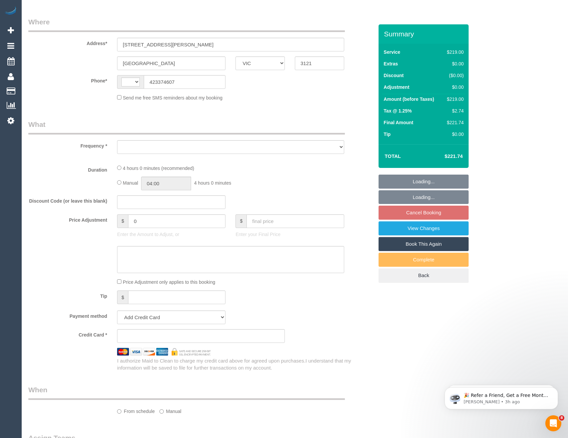
select select "object:345"
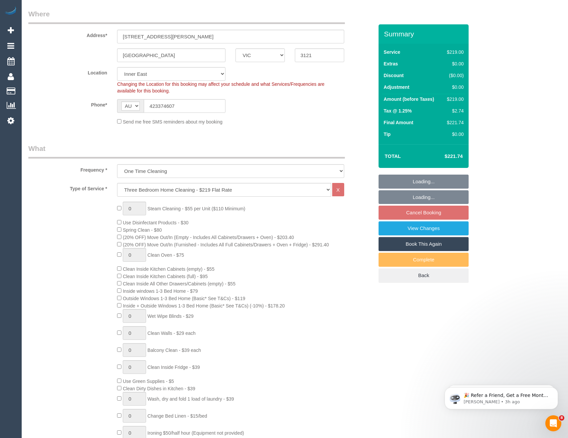
select select "string:AU"
select select "string:stripe-pm_1S4Vzy2GScqysDRVqEKpVryW"
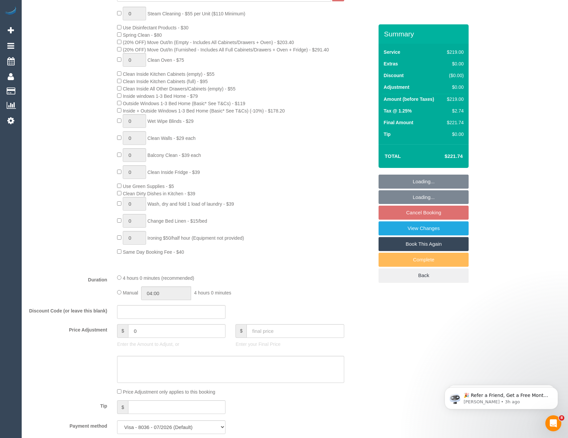
select select "object:1350"
select select "number:29"
select select "number:14"
select select "number:18"
select select "number:24"
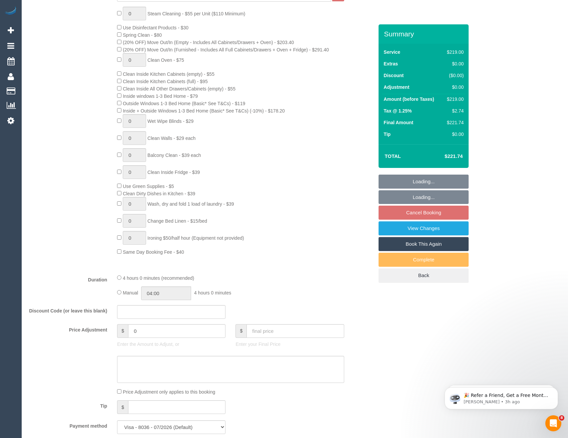
select select "number:12"
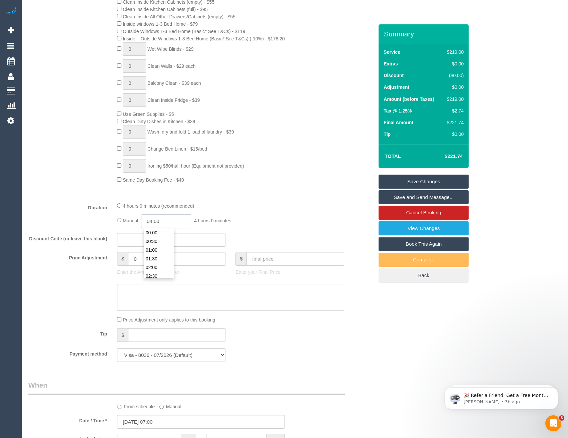
click at [174, 223] on input "04:00" at bounding box center [166, 221] width 50 height 14
type input "02:00"
drag, startPoint x: 165, startPoint y: 234, endPoint x: 170, endPoint y: 232, distance: 6.3
click at [165, 234] on li "02:00" at bounding box center [159, 233] width 30 height 9
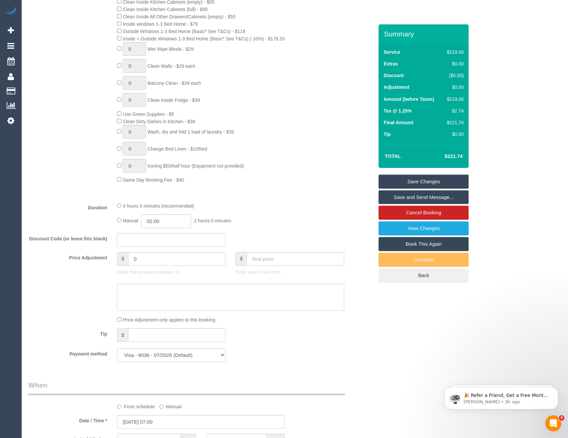
click at [413, 185] on link "Save Changes" at bounding box center [424, 181] width 90 height 14
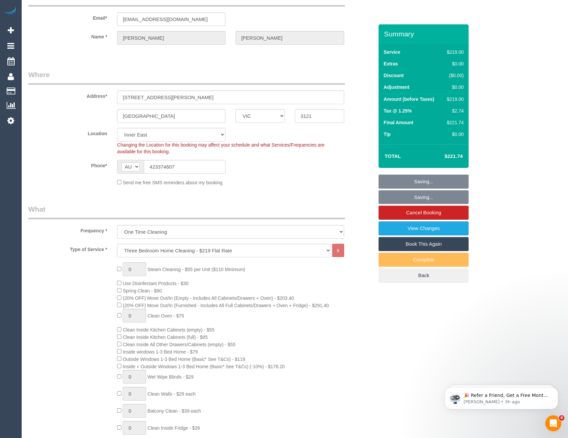
scroll to position [33, 0]
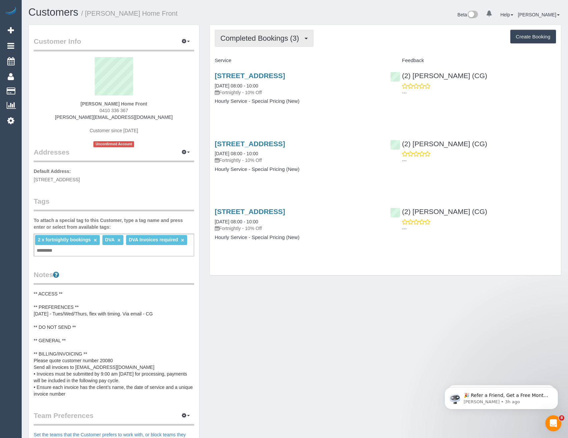
click at [283, 36] on span "Completed Bookings (3)" at bounding box center [261, 38] width 82 height 8
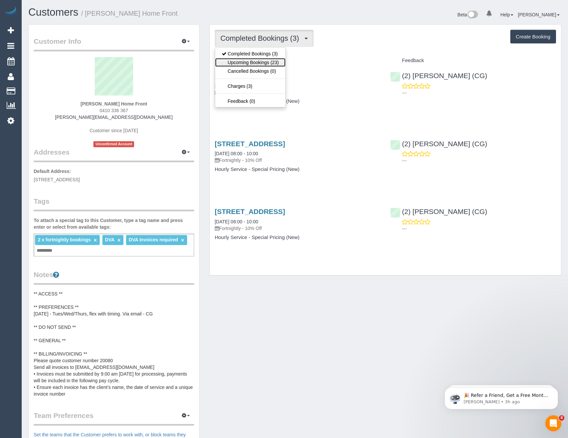
click at [265, 63] on link "Upcoming Bookings (23)" at bounding box center [250, 62] width 70 height 9
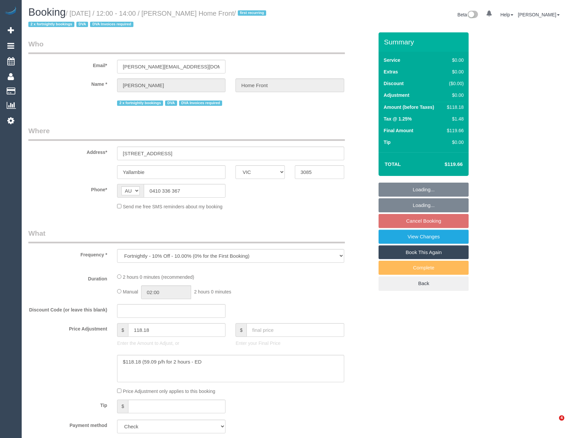
select select "VIC"
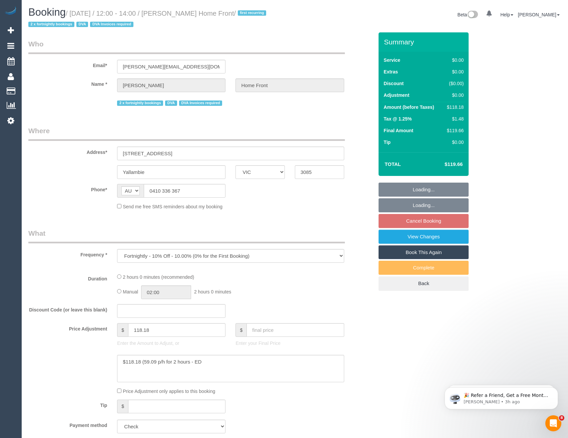
select select "120"
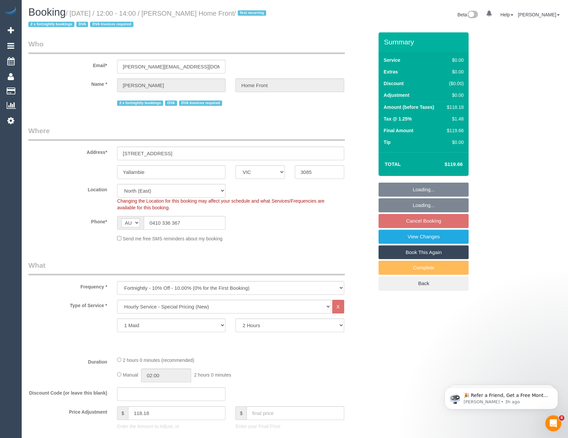
select select "object:850"
select select "number:28"
select select "number:14"
select select "number:19"
select select "number:36"
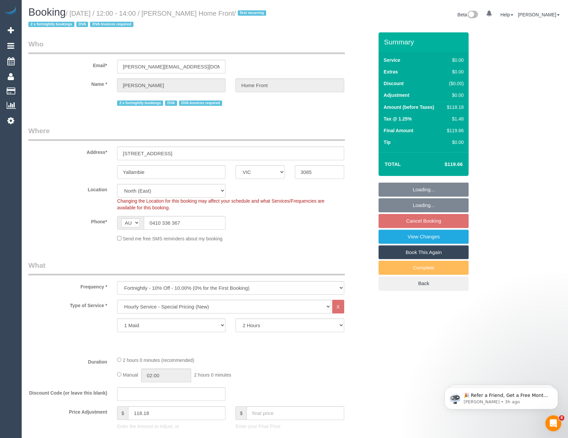
select select "number:35"
select select "number:13"
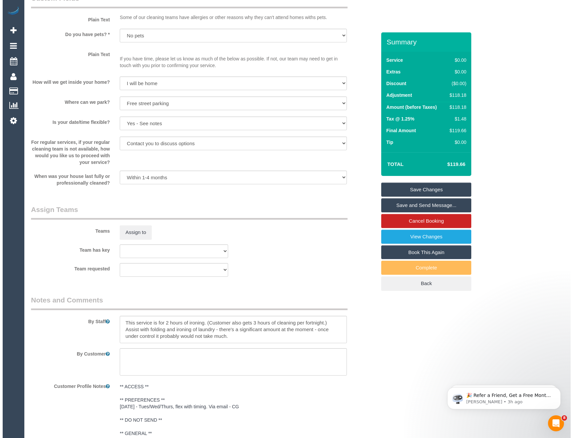
scroll to position [667, 0]
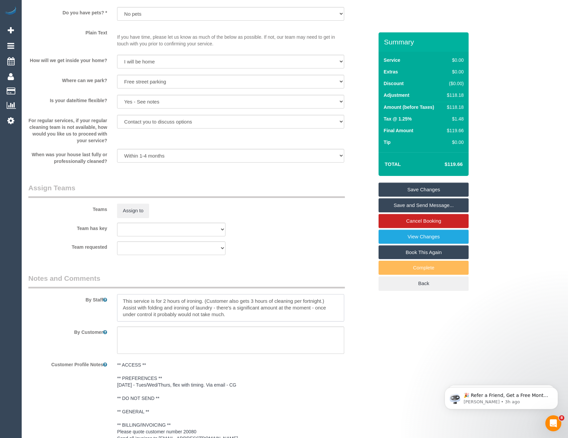
click at [122, 297] on textarea at bounding box center [230, 307] width 227 height 27
click at [140, 213] on button "Assign to" at bounding box center [133, 210] width 32 height 14
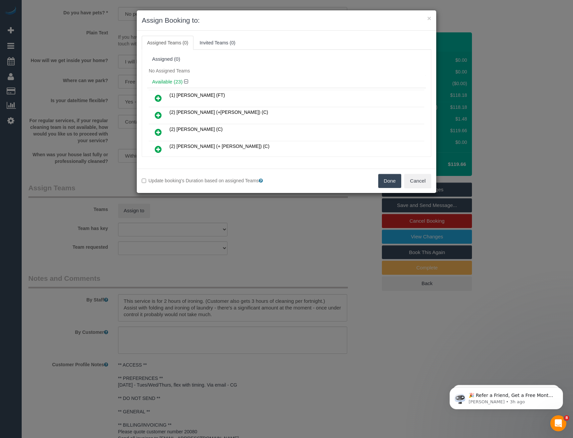
scroll to position [265, 0]
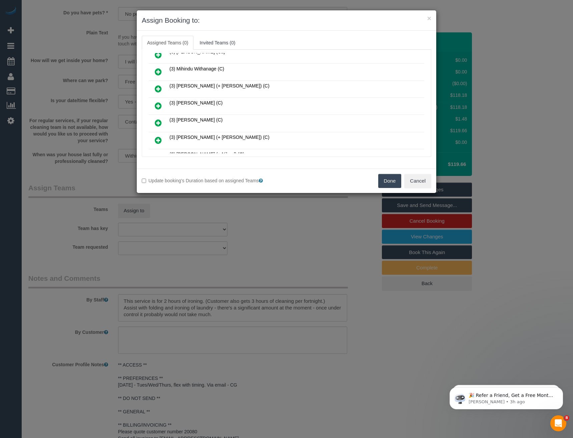
click at [160, 107] on icon at bounding box center [158, 106] width 7 height 8
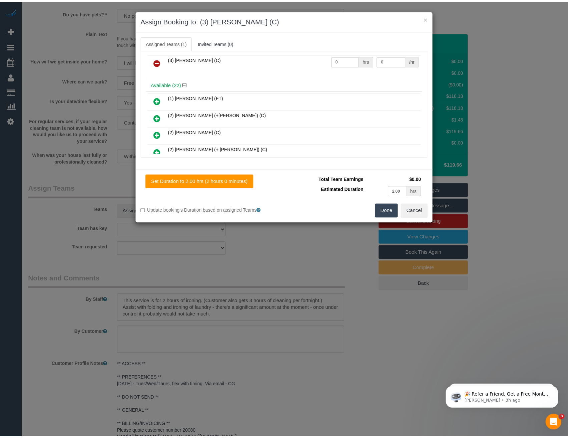
scroll to position [0, 0]
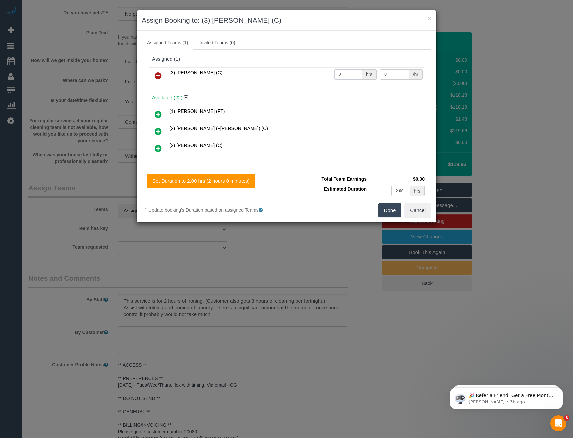
drag, startPoint x: 345, startPoint y: 76, endPoint x: 328, endPoint y: 77, distance: 17.7
click at [329, 77] on tr "(3) Nilash Jayasekara (C) 0 hrs 0 /hr" at bounding box center [286, 75] width 275 height 17
type input "2"
type input "35"
click at [388, 213] on button "Done" at bounding box center [389, 210] width 23 height 14
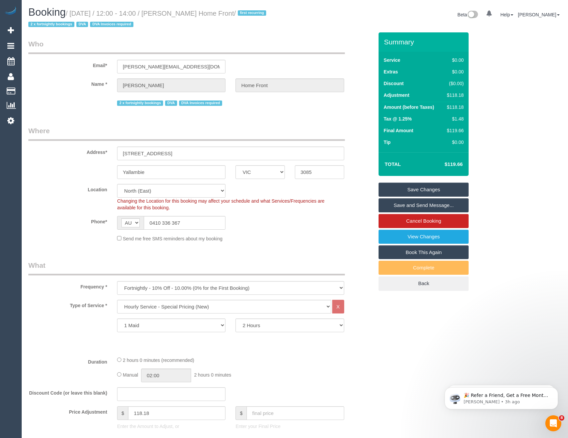
click at [414, 189] on link "Save Changes" at bounding box center [424, 189] width 90 height 14
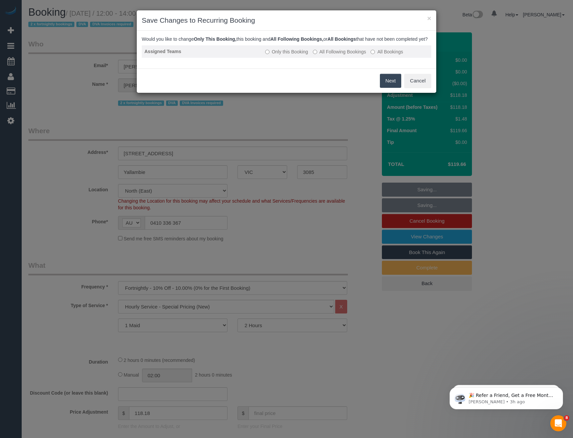
click at [321, 55] on label "All Following Bookings" at bounding box center [339, 51] width 53 height 7
click at [388, 82] on button "Save" at bounding box center [390, 81] width 23 height 14
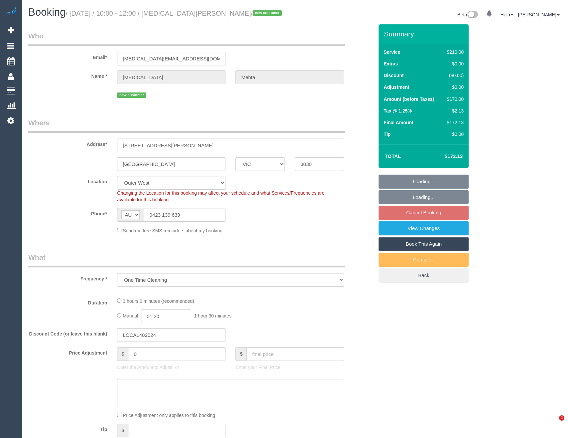
select select "VIC"
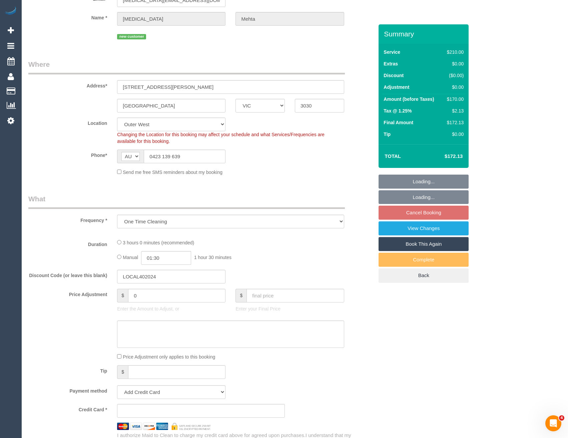
select select "object:973"
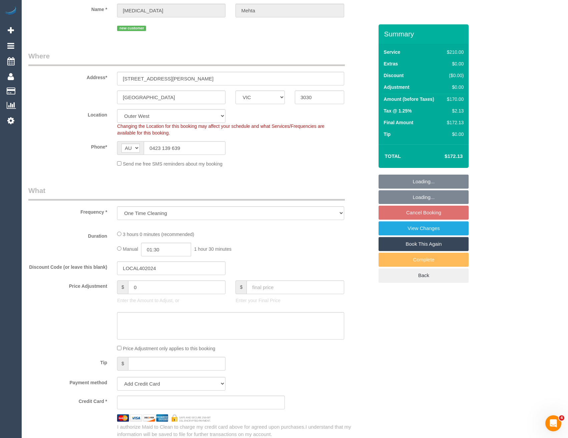
select select "string:stripe-pm_1SDaWQ2GScqysDRVXAWWwXL9"
select select "180"
select select "number:28"
select select "number:14"
select select "number:18"
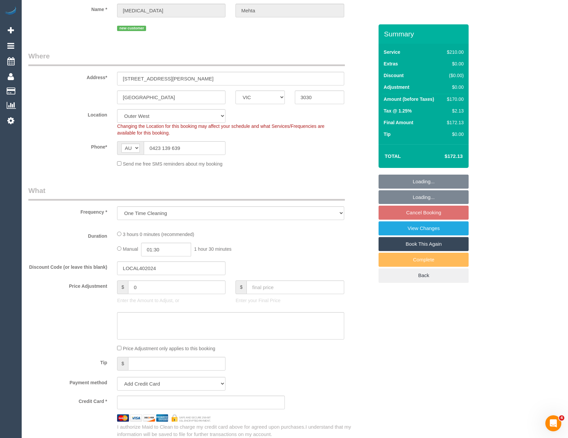
select select "number:24"
select select "number:33"
select select "number:26"
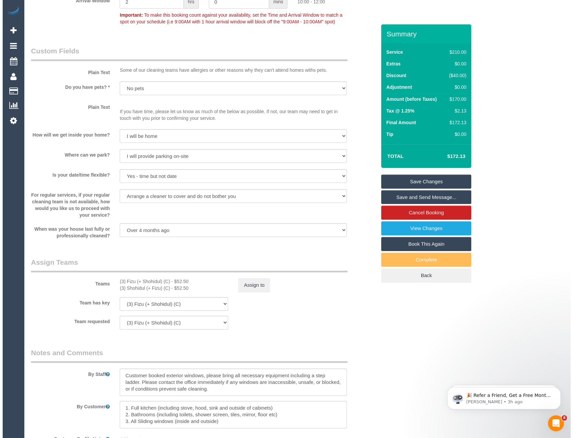
scroll to position [934, 0]
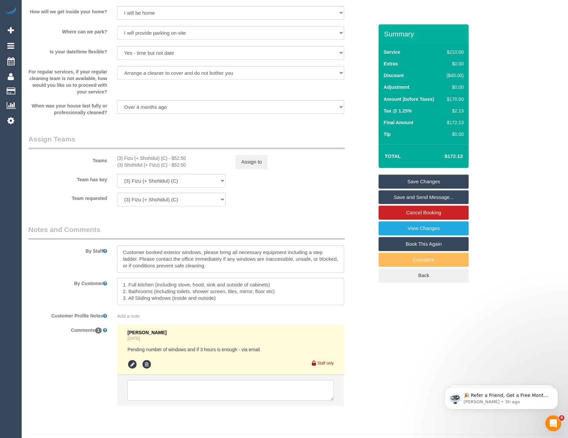
click at [246, 153] on div "Teams (3) Fizu (+ Shohidul) (C) - $52.50 (3) Shohidul (+ Fizu) (C) - $52.50 Ass…" at bounding box center [200, 151] width 355 height 35
click at [247, 159] on button "Assign to" at bounding box center [251, 162] width 32 height 14
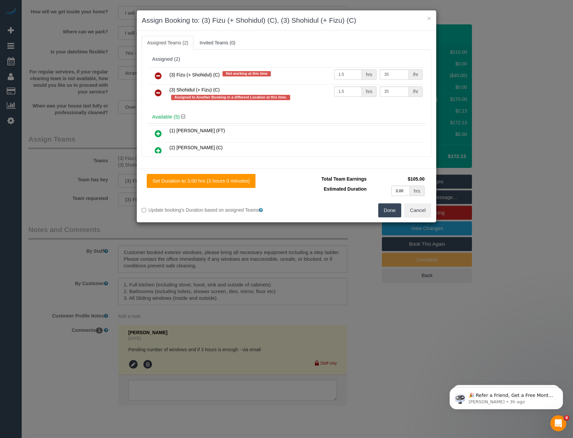
click at [157, 91] on icon at bounding box center [158, 93] width 7 height 8
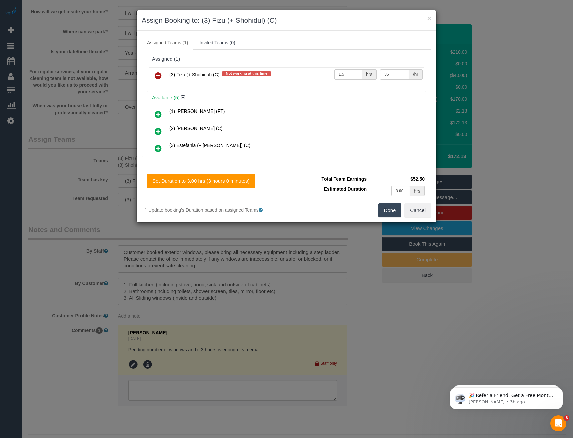
scroll to position [1279, 0]
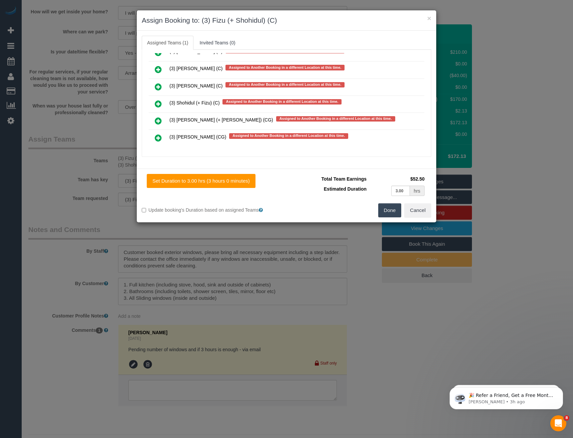
click at [159, 105] on icon at bounding box center [158, 104] width 7 height 8
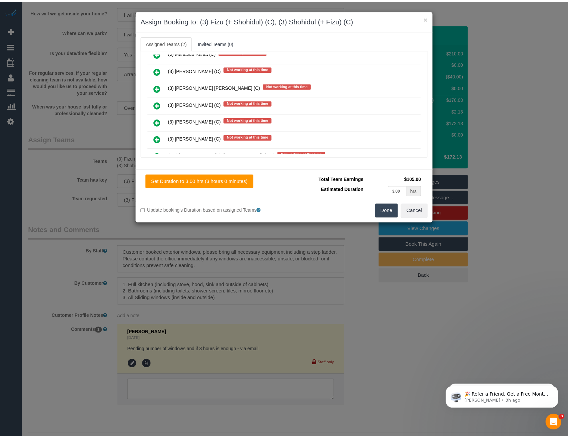
scroll to position [0, 0]
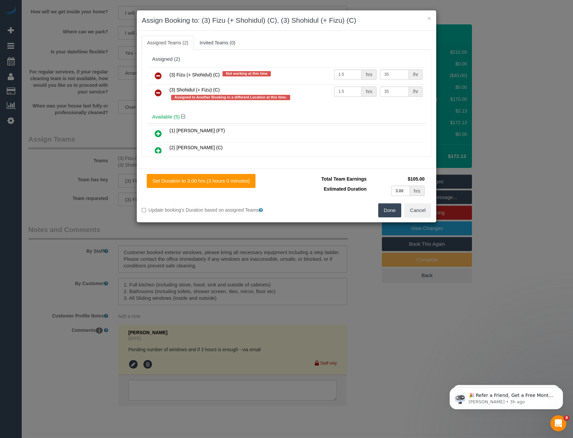
click at [158, 76] on icon at bounding box center [158, 76] width 7 height 8
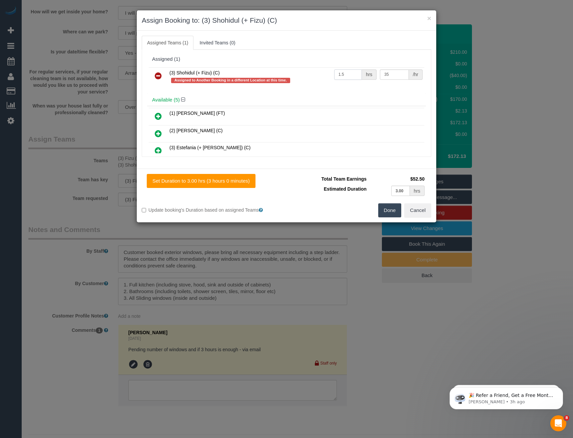
drag, startPoint x: 352, startPoint y: 73, endPoint x: 302, endPoint y: 70, distance: 50.1
click at [302, 70] on tr "(3) Shohidul (+ Fizu) (C) Assigned to Another Booking in a different Location a…" at bounding box center [286, 76] width 275 height 19
type input "3"
click at [397, 210] on button "Done" at bounding box center [389, 210] width 23 height 14
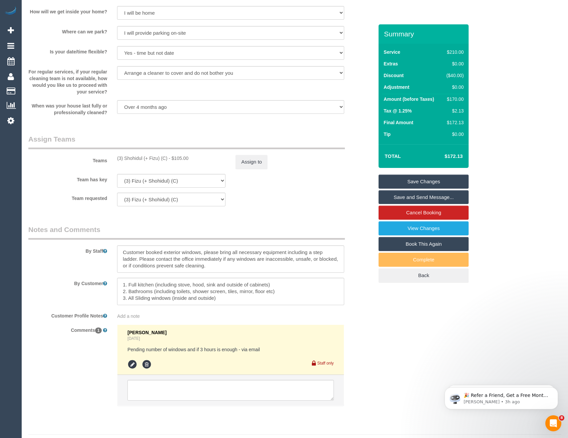
click at [422, 179] on link "Save Changes" at bounding box center [424, 181] width 90 height 14
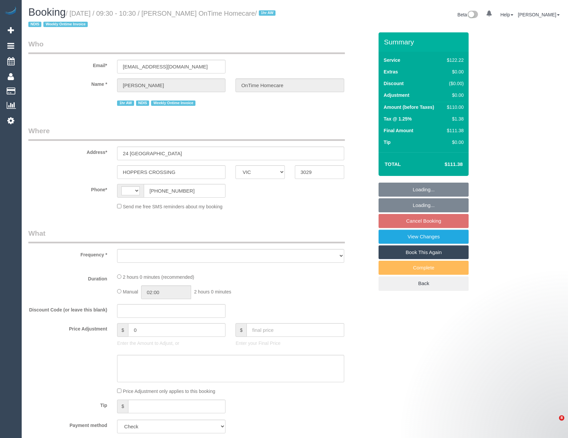
select select "VIC"
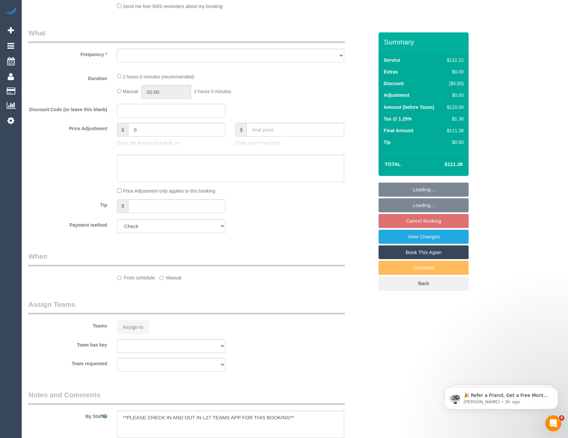
select select "object:297"
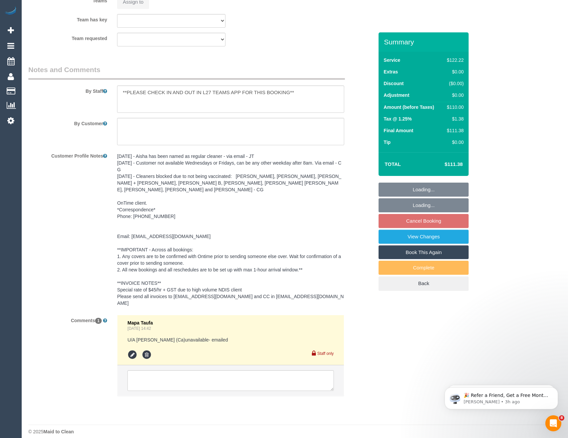
select select "string:AU"
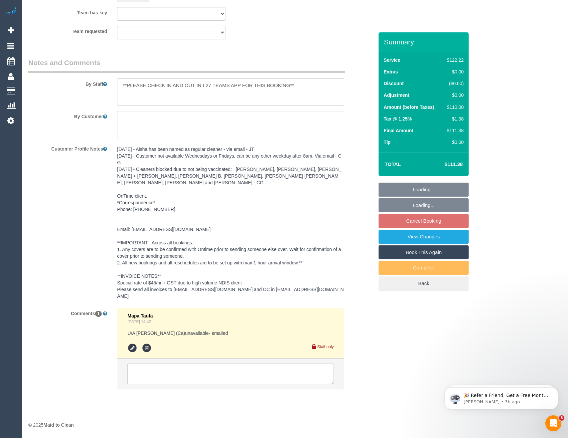
select select "number:27"
select select "number:14"
select select "number:19"
select select "number:36"
select select "number:35"
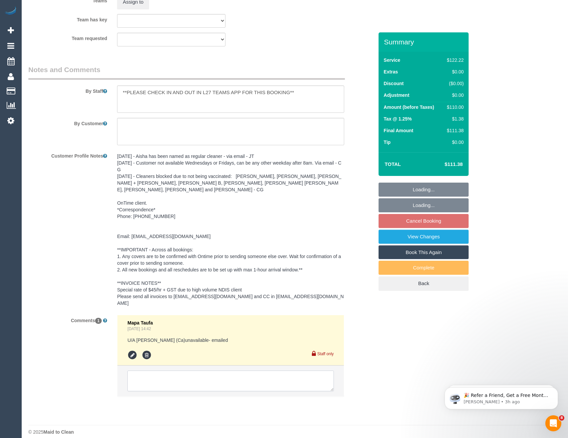
select select "object:1166"
click at [175, 375] on textarea at bounding box center [230, 380] width 206 height 21
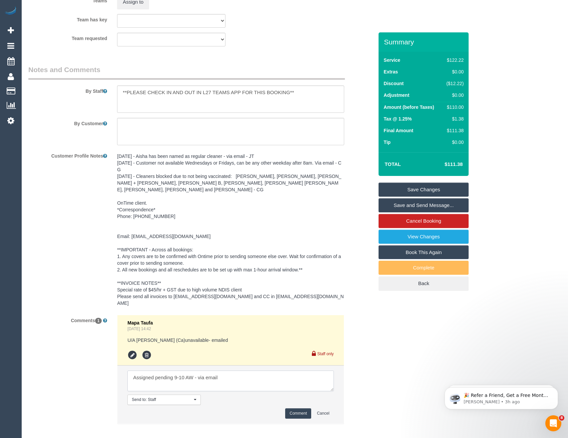
type textarea "Assigned pending 9-10 AW - via email"
click at [303, 408] on button "Comment" at bounding box center [298, 413] width 26 height 10
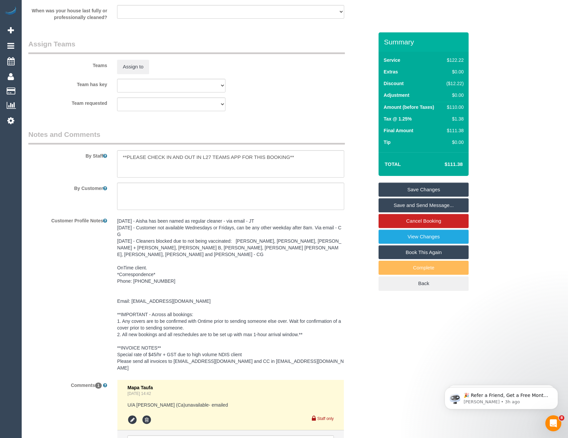
scroll to position [820, 0]
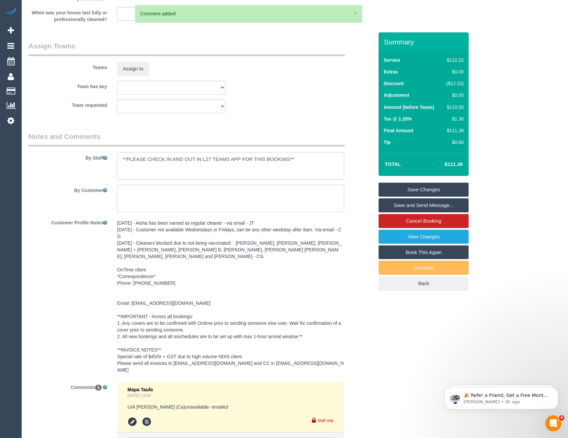
click at [121, 157] on textarea at bounding box center [230, 165] width 227 height 27
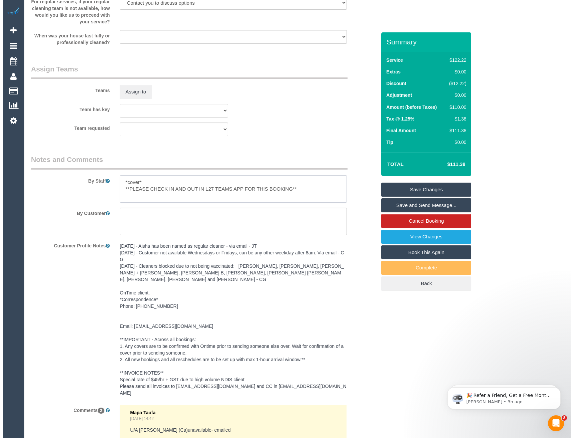
scroll to position [787, 0]
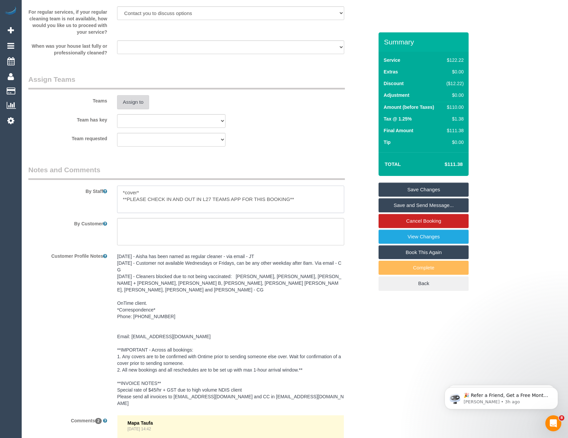
type textarea "*cover* **PLEASE CHECK IN AND OUT IN L27 TEAMS APP FOR THIS BOOKING**"
click at [134, 103] on button "Assign to" at bounding box center [133, 102] width 32 height 14
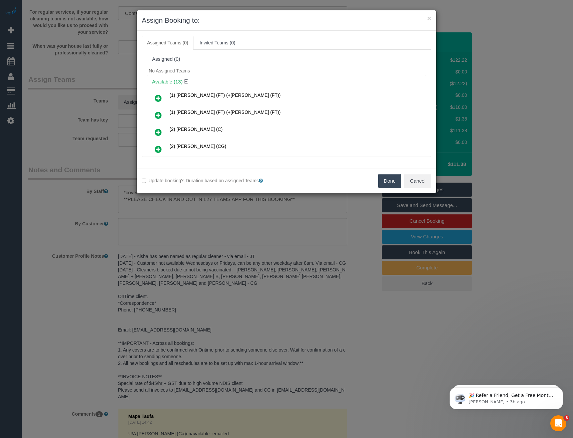
scroll to position [197, 0]
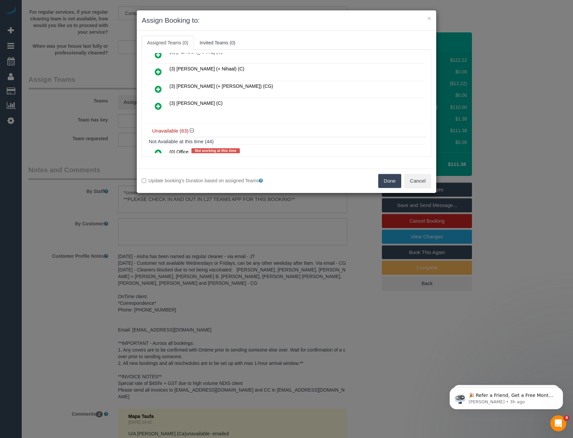
click at [159, 105] on icon at bounding box center [158, 106] width 7 height 8
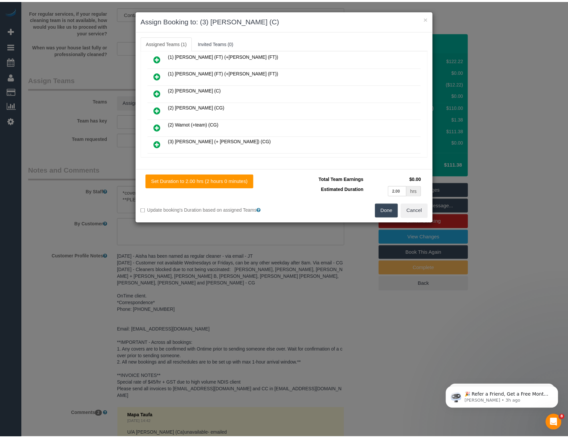
scroll to position [0, 0]
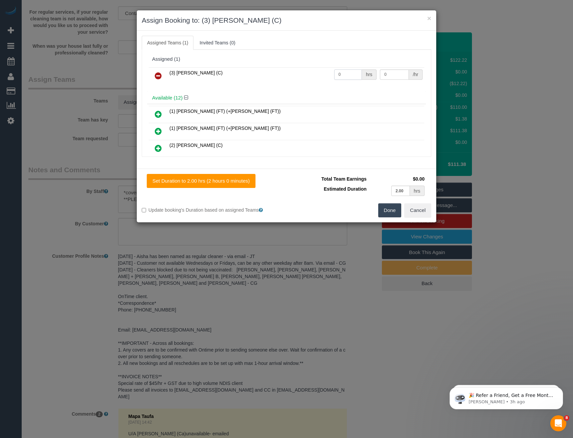
drag, startPoint x: 331, startPoint y: 75, endPoint x: 316, endPoint y: 75, distance: 14.3
click at [323, 75] on tr "(3) Trish Osman (C) 0 hrs 0 /hr" at bounding box center [286, 75] width 275 height 17
type input "2"
type input "35"
click at [395, 212] on button "Done" at bounding box center [389, 210] width 23 height 14
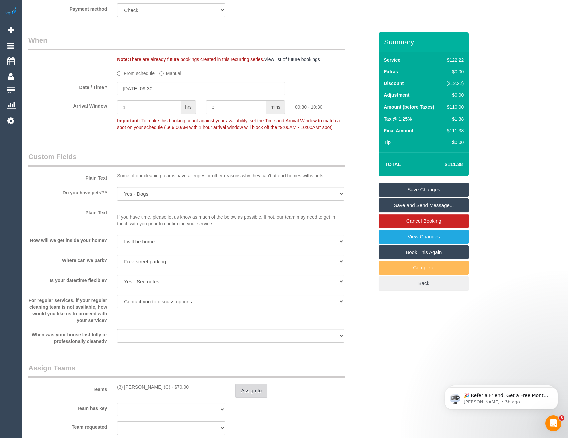
scroll to position [454, 0]
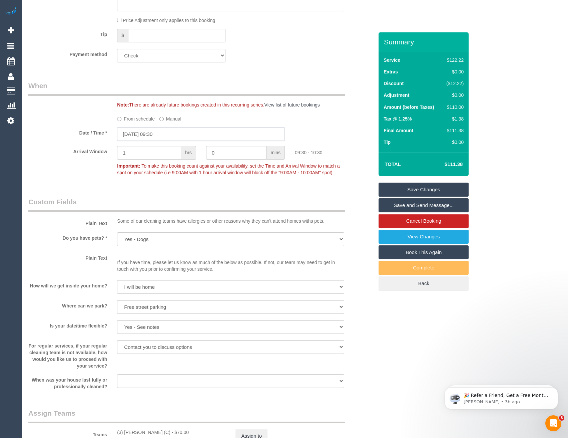
click at [169, 138] on input "14/10/2025 09:30" at bounding box center [201, 134] width 168 height 14
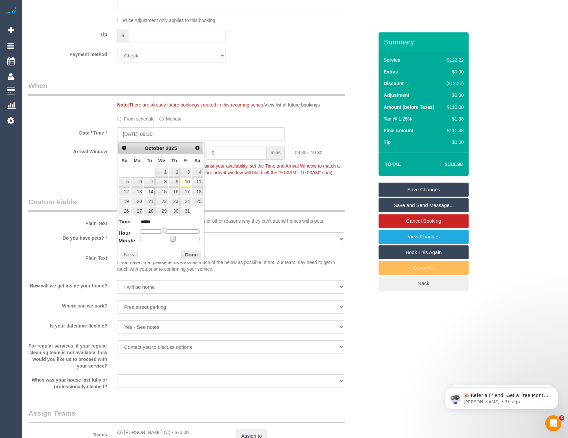
type input "14/10/2025 09:20"
type input "*****"
type input "14/10/2025 09:15"
type input "*****"
type input "14/10/2025 09:10"
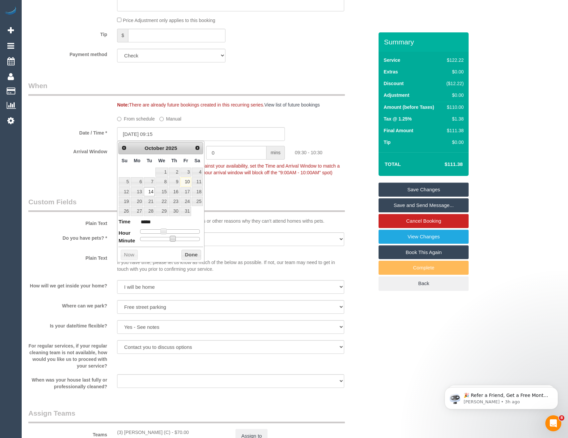
type input "*****"
type input "14/10/2025 09:05"
type input "*****"
type input "14/10/2025 09:00"
type input "*****"
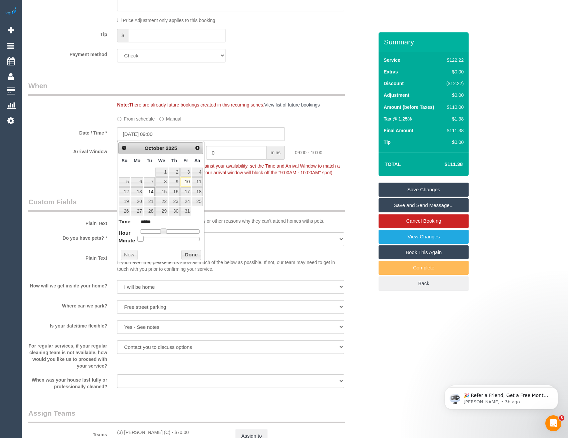
drag, startPoint x: 172, startPoint y: 239, endPoint x: 138, endPoint y: 243, distance: 33.6
click at [138, 243] on div "Prev Next October 2025 Su Mo Tu We Th Fr Sa 1 2 3 4 5 6 7 8 9 10 11 12 13 14 15…" at bounding box center [160, 201] width 87 height 121
click at [195, 258] on button "Done" at bounding box center [191, 254] width 20 height 11
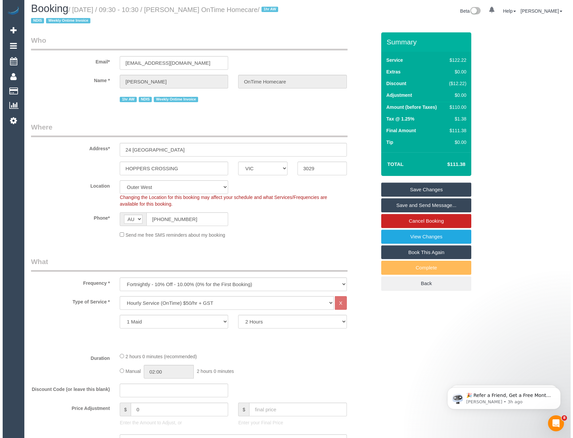
scroll to position [0, 0]
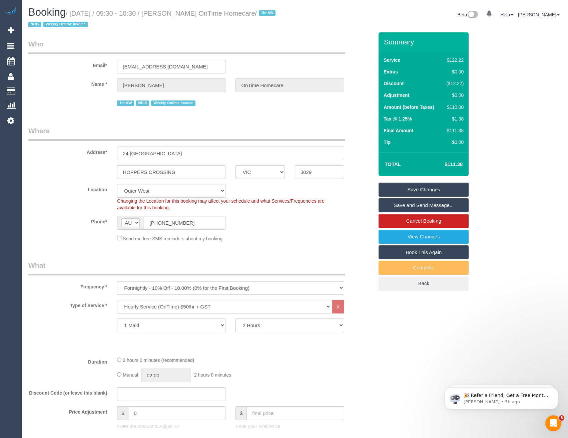
click at [410, 187] on link "Save Changes" at bounding box center [424, 189] width 90 height 14
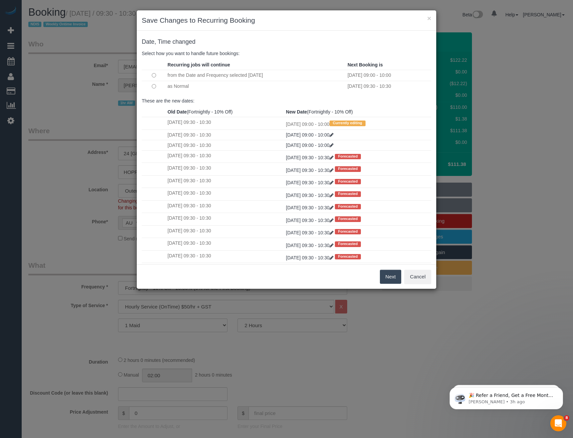
click at [157, 87] on td at bounding box center [154, 86] width 24 height 11
click at [388, 277] on button "Next" at bounding box center [391, 276] width 22 height 14
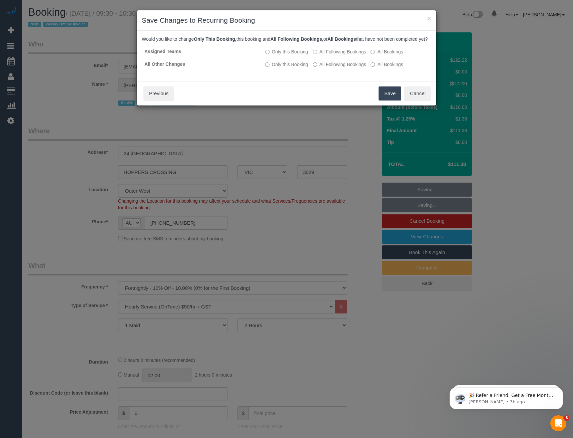
click at [385, 97] on button "Save" at bounding box center [390, 93] width 23 height 14
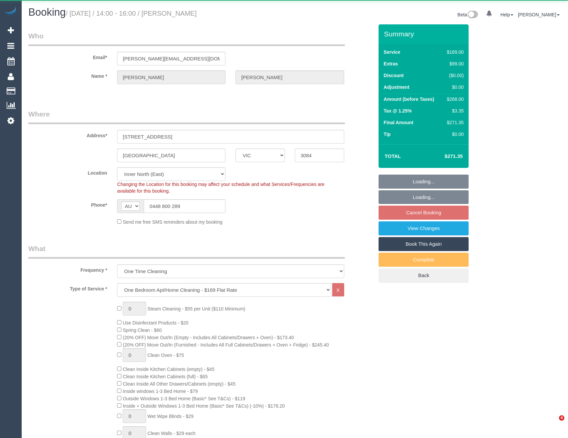
select select "VIC"
select select "string:stripe-pm_1SFBoo2GScqysDRV3MS3BSJ4"
select select "object:777"
select select "number:28"
select select "number:14"
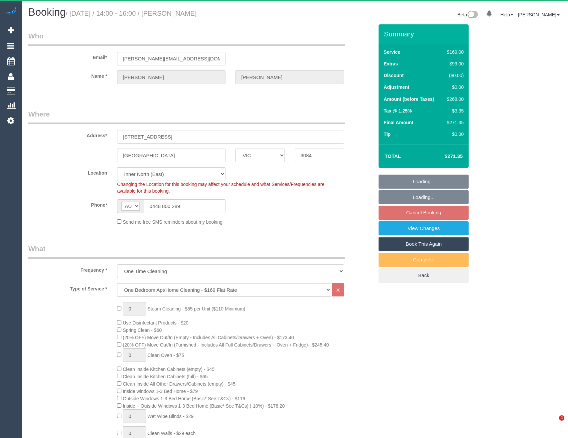
select select "number:19"
select select "number:22"
select select "number:26"
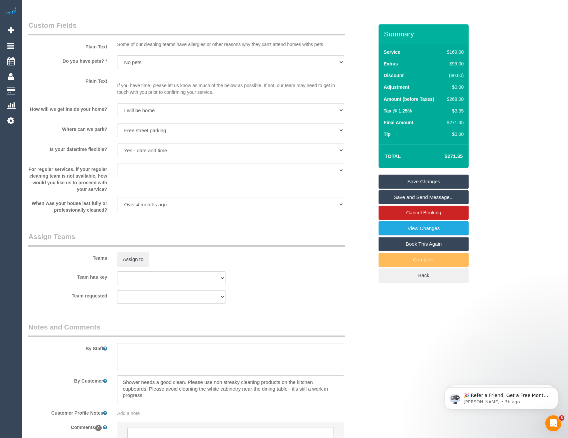
scroll to position [867, 0]
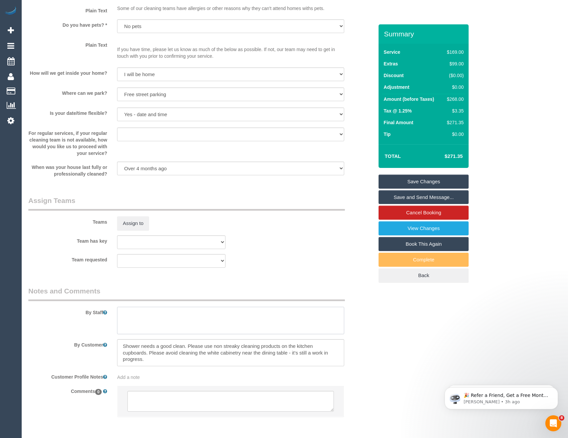
click at [141, 322] on textarea at bounding box center [230, 320] width 227 height 27
type textarea "Est 4 - 5 hours"
drag, startPoint x: 165, startPoint y: 422, endPoint x: 164, endPoint y: 418, distance: 3.5
click at [165, 422] on div at bounding box center [230, 404] width 237 height 38
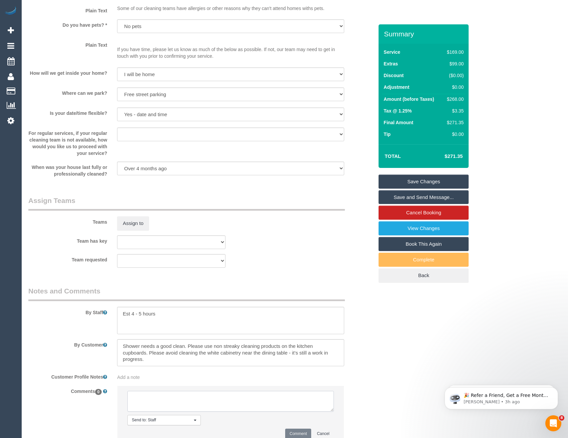
drag, startPoint x: 164, startPoint y: 408, endPoint x: 167, endPoint y: 405, distance: 4.3
click at [164, 408] on textarea at bounding box center [230, 401] width 206 height 21
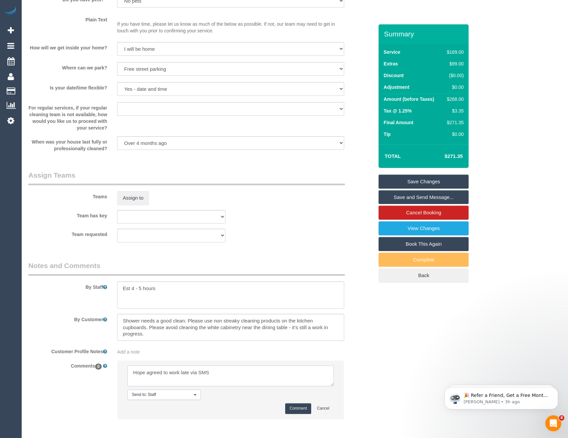
scroll to position [922, 0]
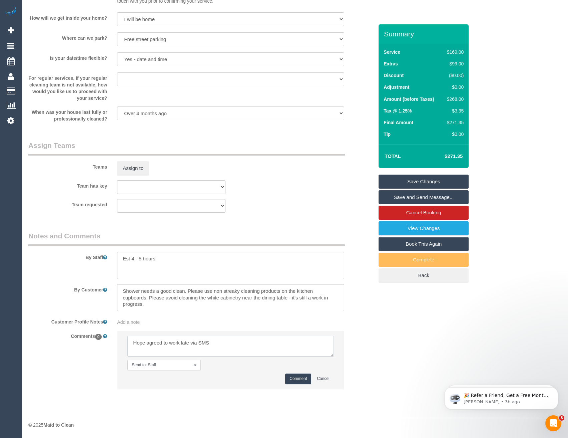
type textarea "Hope agreed to work late via SMS"
click at [294, 378] on button "Comment" at bounding box center [298, 378] width 26 height 10
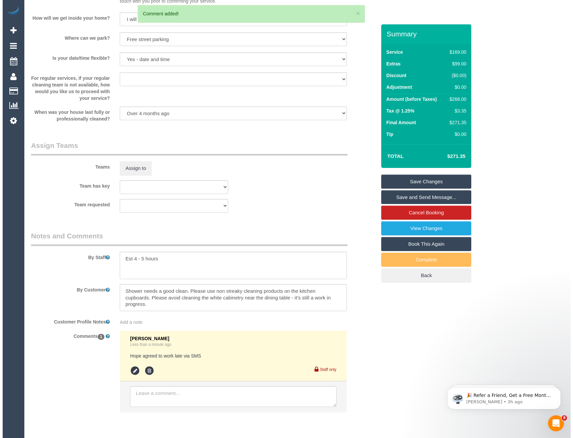
scroll to position [855, 0]
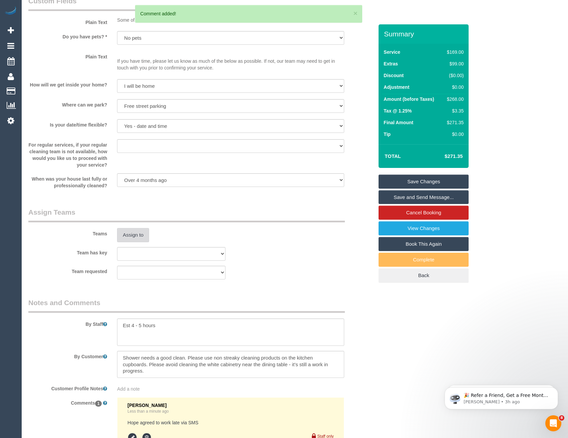
click at [134, 234] on button "Assign to" at bounding box center [133, 235] width 32 height 14
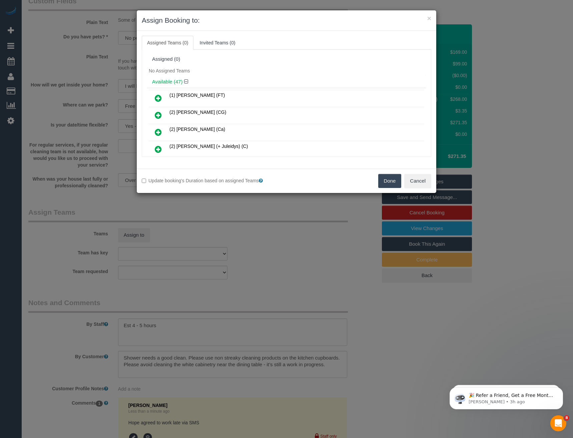
scroll to position [111, 0]
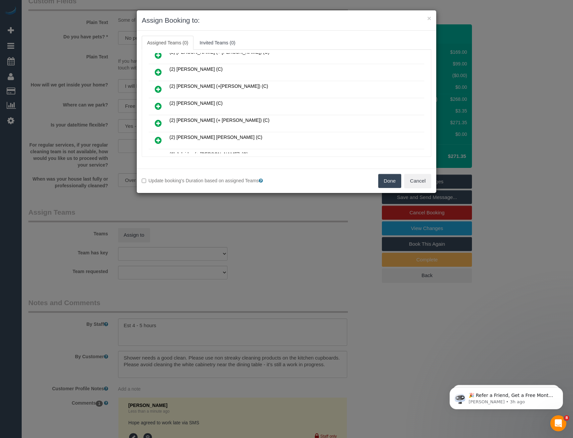
click at [155, 105] on icon at bounding box center [158, 106] width 7 height 8
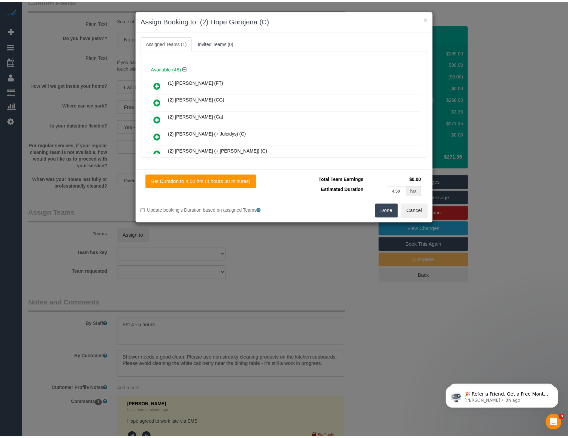
scroll to position [0, 0]
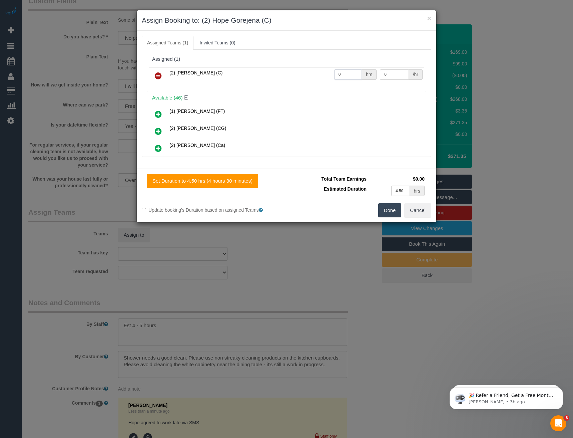
drag, startPoint x: 350, startPoint y: 74, endPoint x: 328, endPoint y: 75, distance: 22.4
click at [328, 75] on tr "(2) [PERSON_NAME] (C) 0 hrs 0 /hr" at bounding box center [286, 75] width 275 height 17
type input "1"
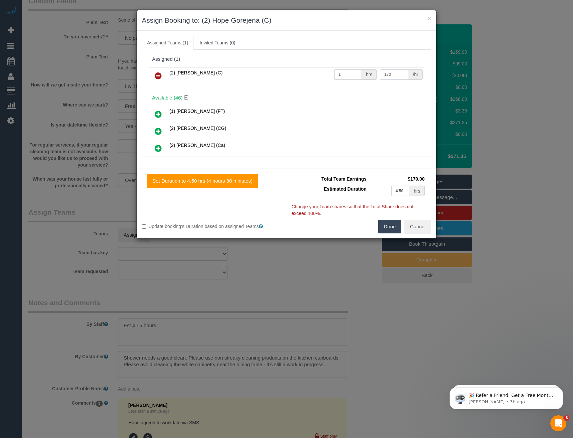
type input "170"
click at [386, 223] on button "Done" at bounding box center [389, 226] width 23 height 14
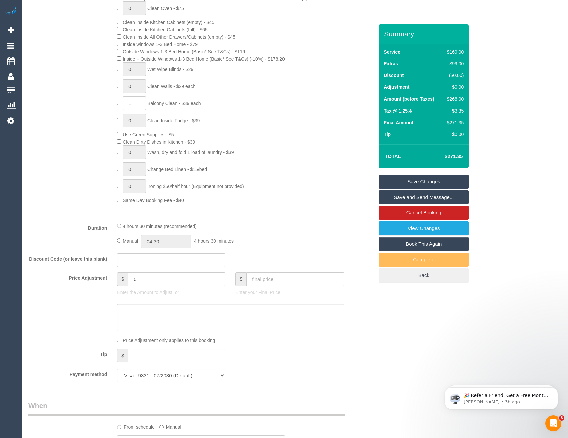
scroll to position [345, 0]
click at [179, 245] on input "04:30" at bounding box center [166, 243] width 50 height 14
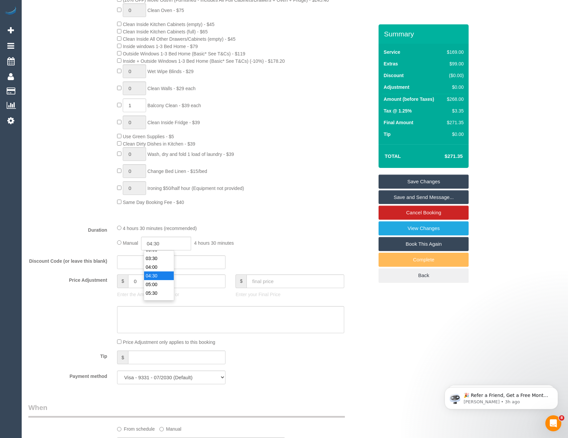
scroll to position [56, 0]
type input "05:00"
click at [157, 285] on li "05:00" at bounding box center [159, 285] width 30 height 9
click at [323, 232] on div "4 hours 30 minutes (recommended) Manual 05:00 5 hours 0 minutes" at bounding box center [230, 237] width 237 height 26
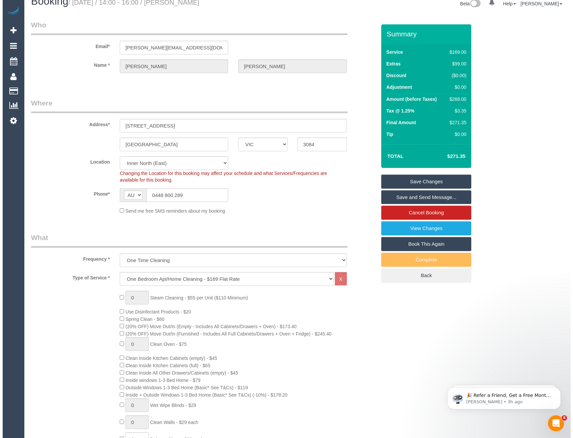
scroll to position [0, 0]
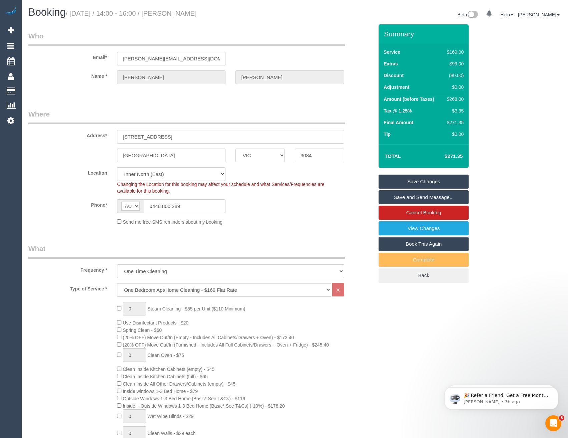
click at [399, 198] on link "Save and Send Message..." at bounding box center [424, 197] width 90 height 14
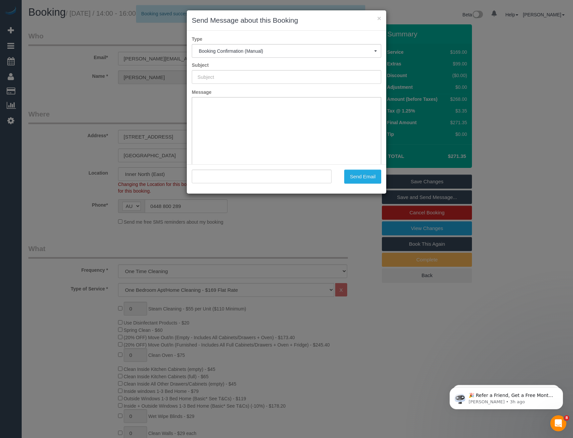
type input "Booking Confirmed"
type input ""Kate Bailey" <kate._.b@hotmail.com>"
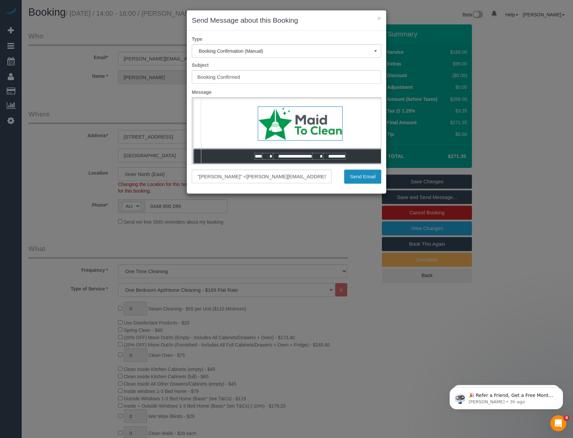
click at [371, 173] on button "Send Email" at bounding box center [362, 176] width 37 height 14
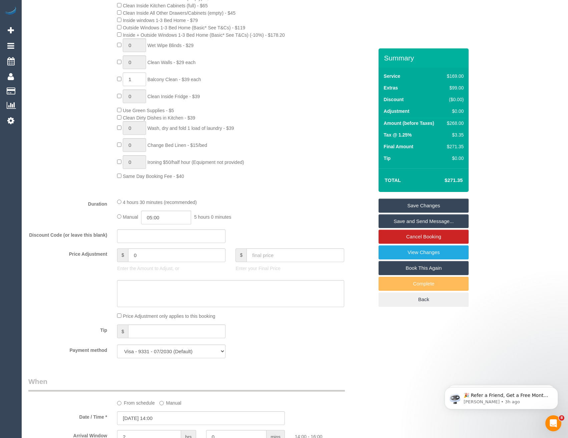
scroll to position [400, 0]
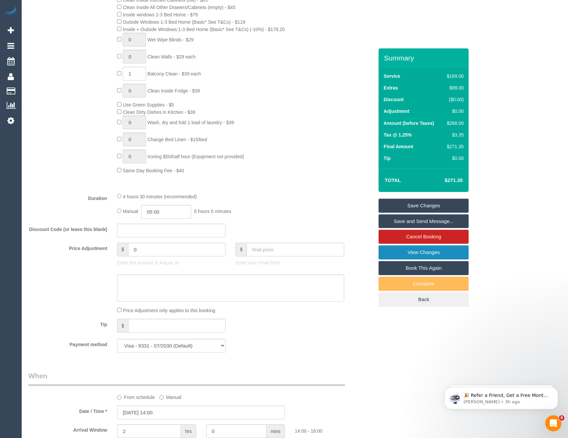
click at [412, 252] on link "View Changes" at bounding box center [424, 252] width 90 height 14
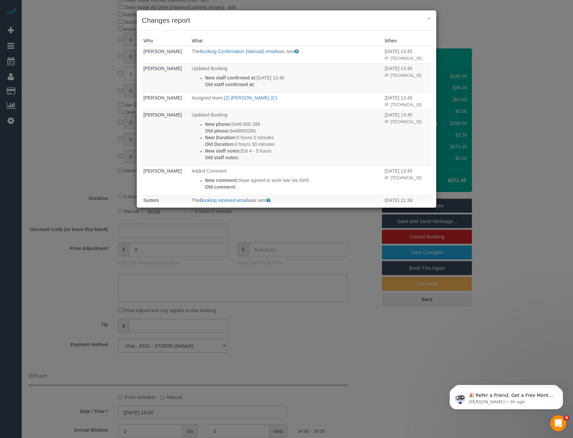
click at [302, 282] on div "× Changes report Who What When Bronie Bryant The Booking Confirmation (Manual) …" at bounding box center [286, 219] width 573 height 438
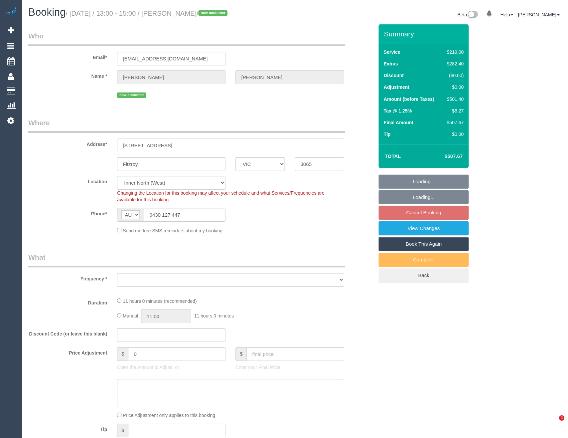
select select "VIC"
select select "object:714"
select select "number:28"
select select "number:14"
select select "number:19"
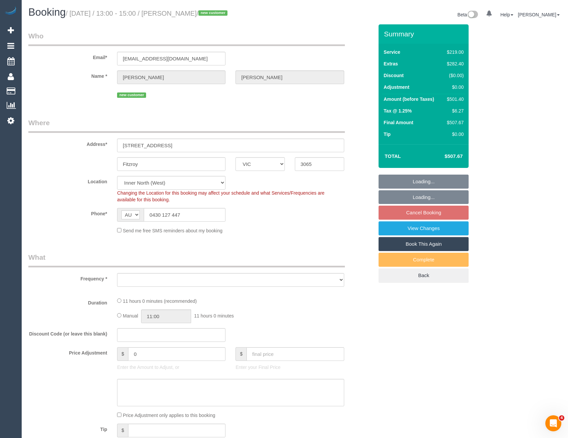
select select "number:25"
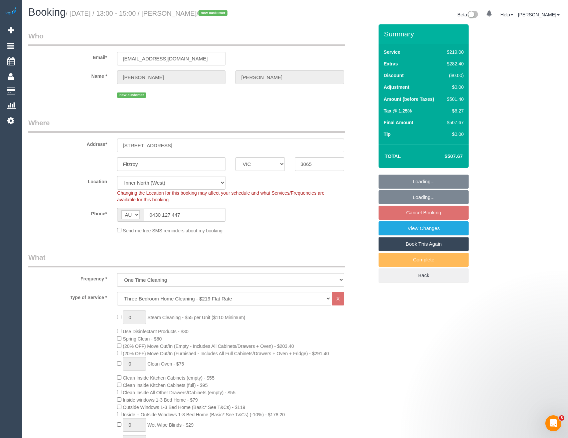
select select "object:1637"
